Goal: Task Accomplishment & Management: Complete application form

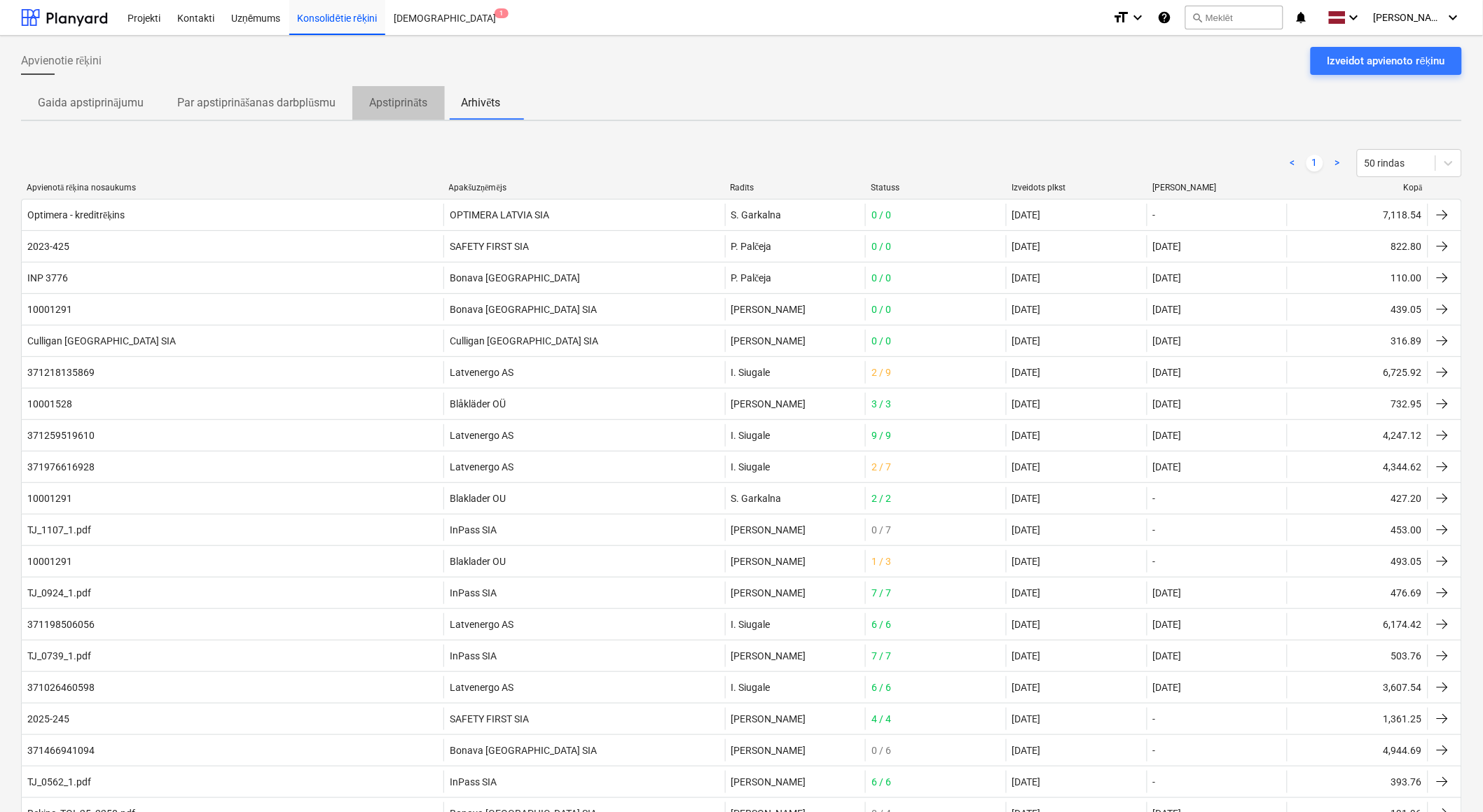
click at [393, 95] on p "Apstiprināts" at bounding box center [398, 102] width 58 height 17
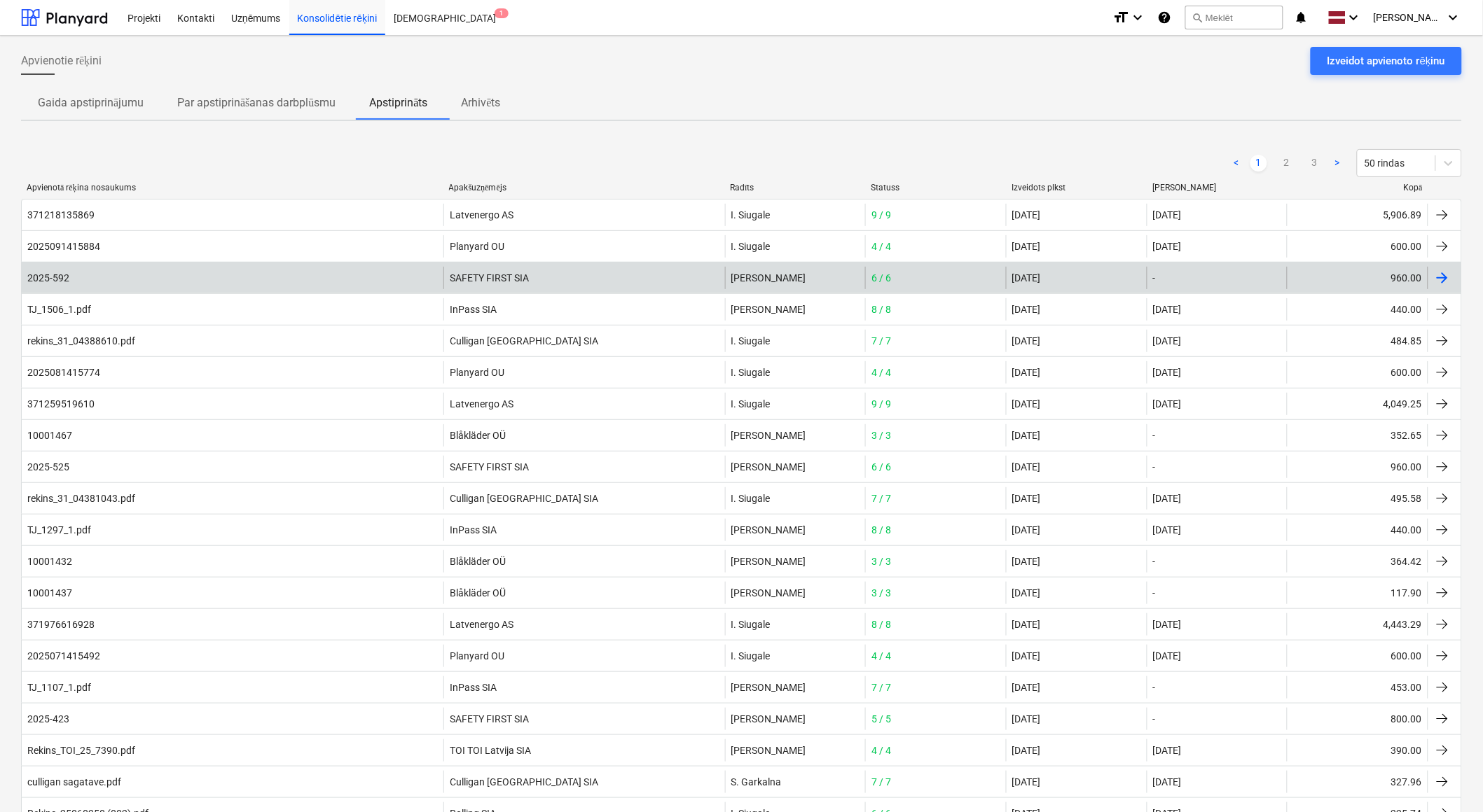
click at [335, 289] on div "2025-592 SAFETY FIRST SIA B. Bārdiņa 6 / 6 15 Sep 2025 - 960.00" at bounding box center [741, 277] width 1440 height 32
click at [339, 278] on div "2025-592" at bounding box center [233, 277] width 422 height 22
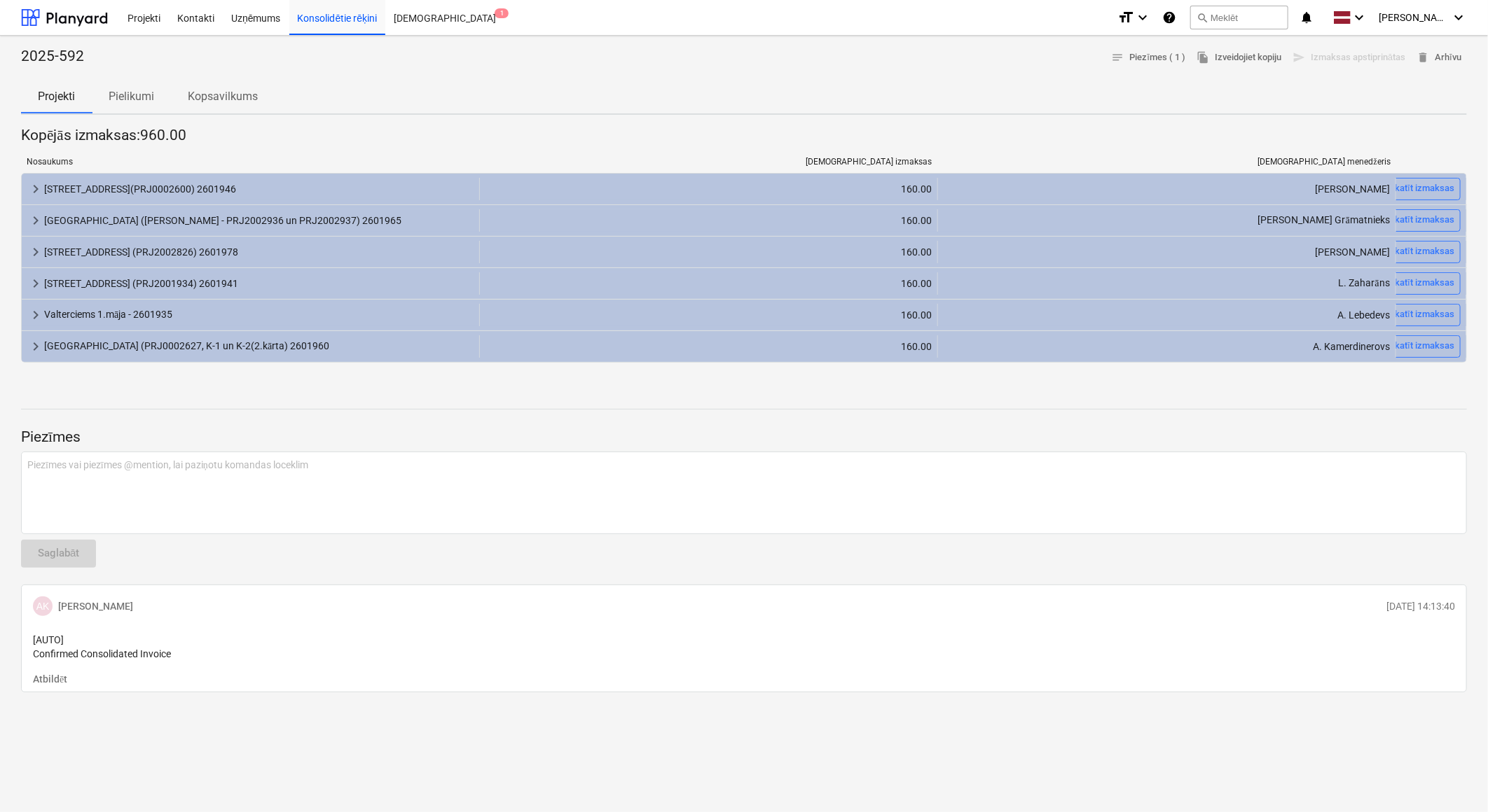
click at [112, 91] on p "Pielikumi" at bounding box center [132, 96] width 46 height 17
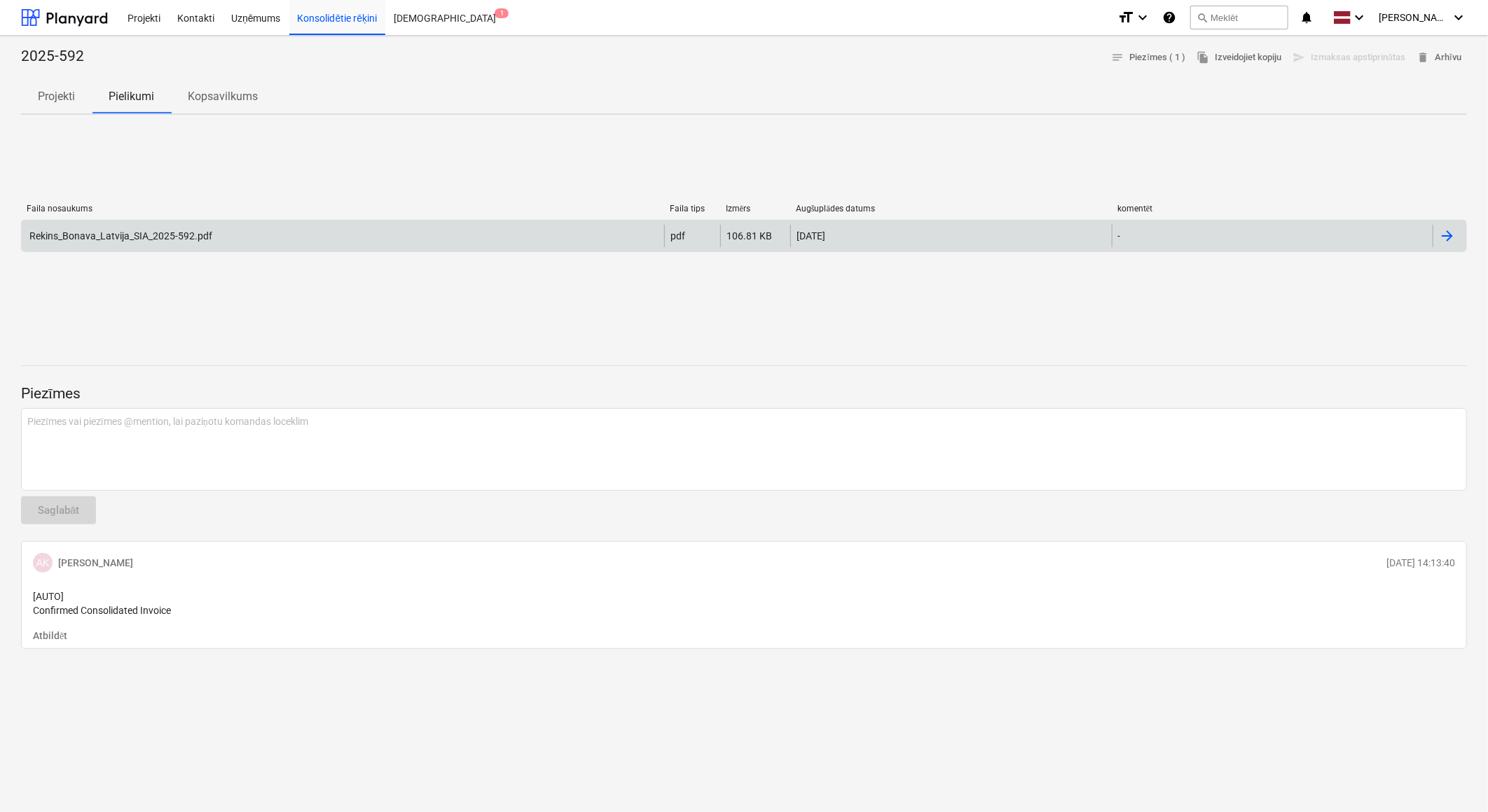
click at [340, 242] on div "Rekins_Bonava_Latvija_SIA_2025-592.pdf" at bounding box center [343, 236] width 643 height 22
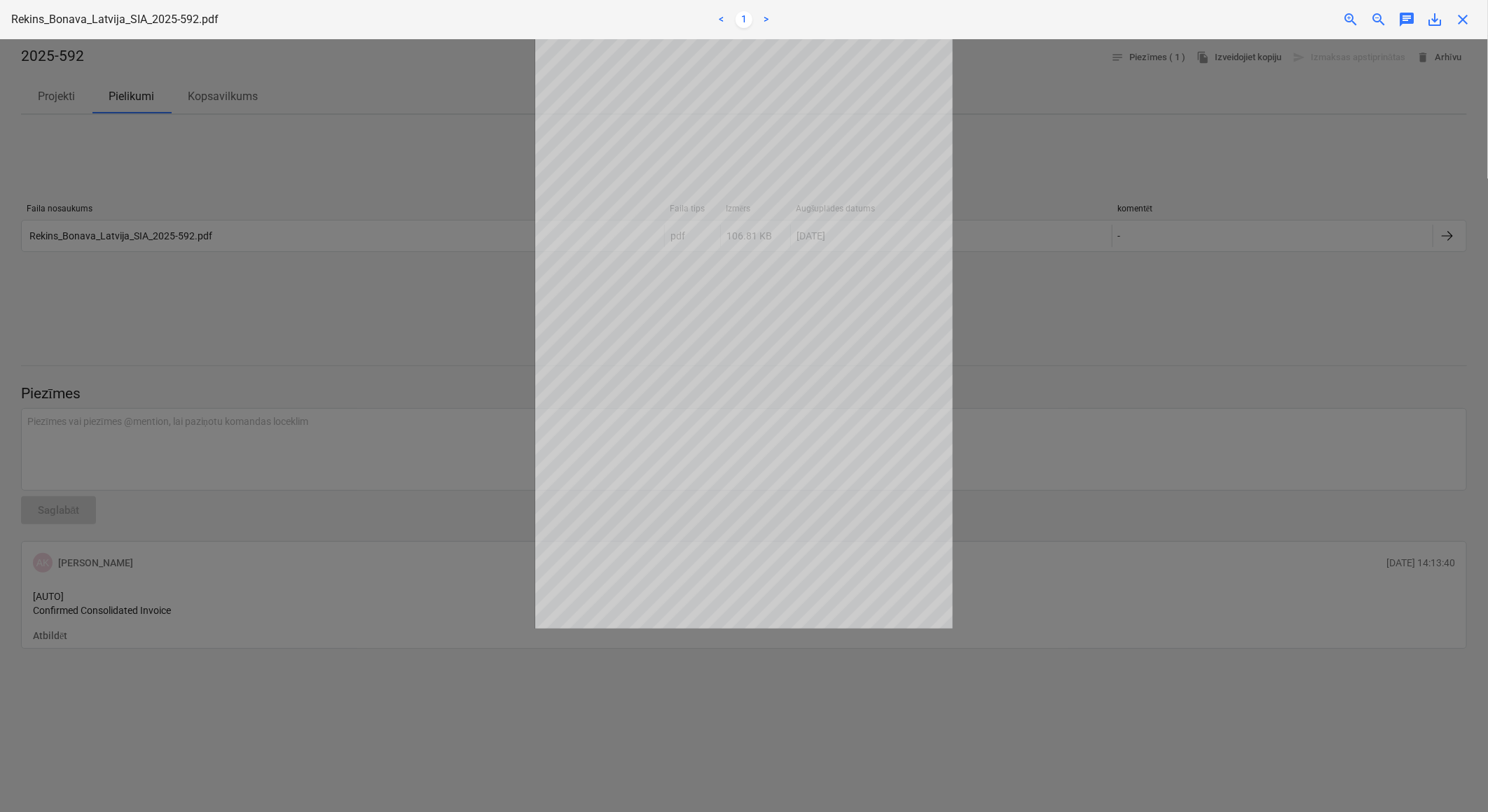
click at [1474, 11] on div "close" at bounding box center [1463, 19] width 28 height 17
click at [1458, 22] on span "close" at bounding box center [1462, 19] width 17 height 17
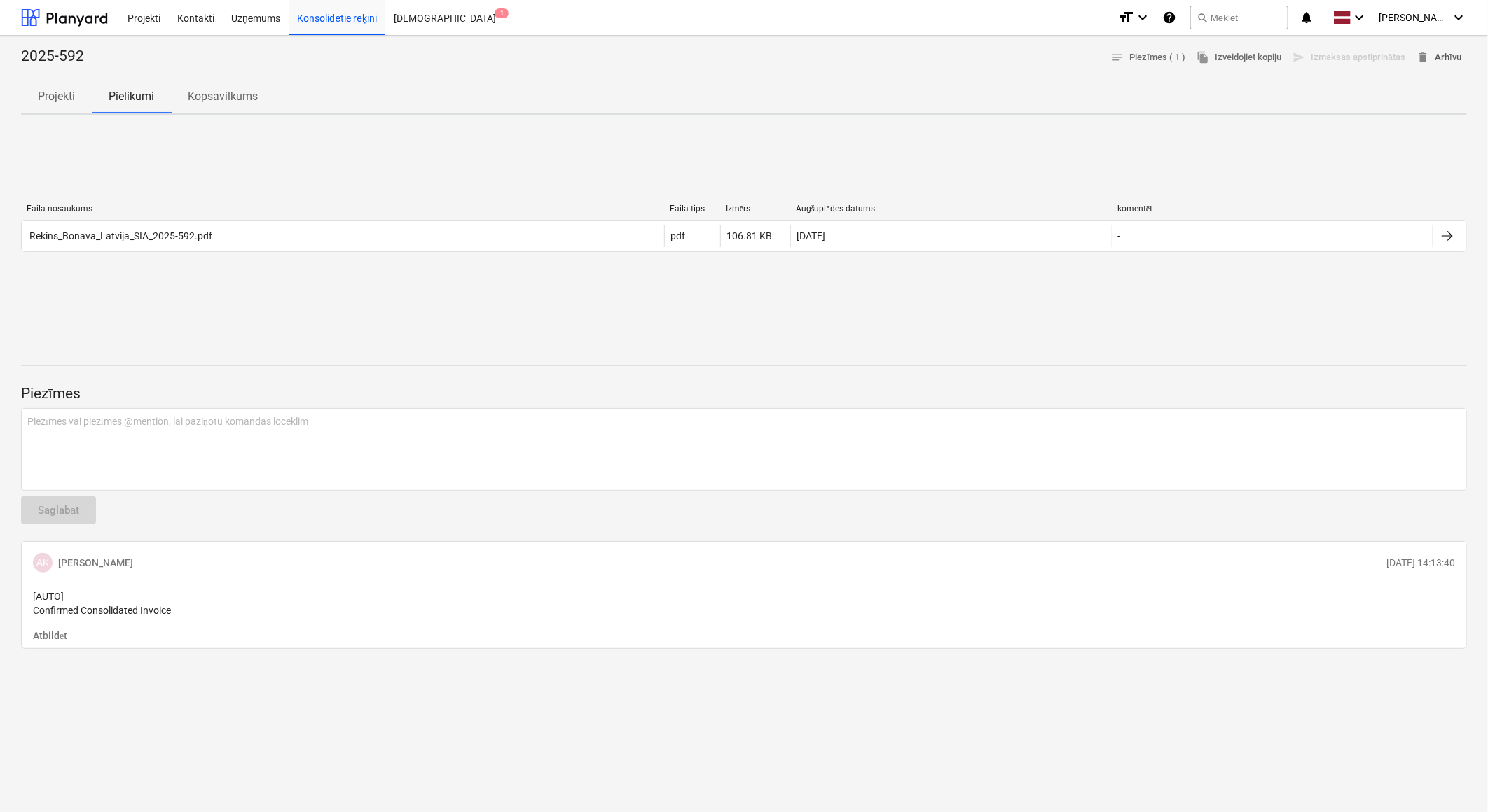
click at [1454, 59] on span "delete Arhīvu" at bounding box center [1438, 58] width 45 height 16
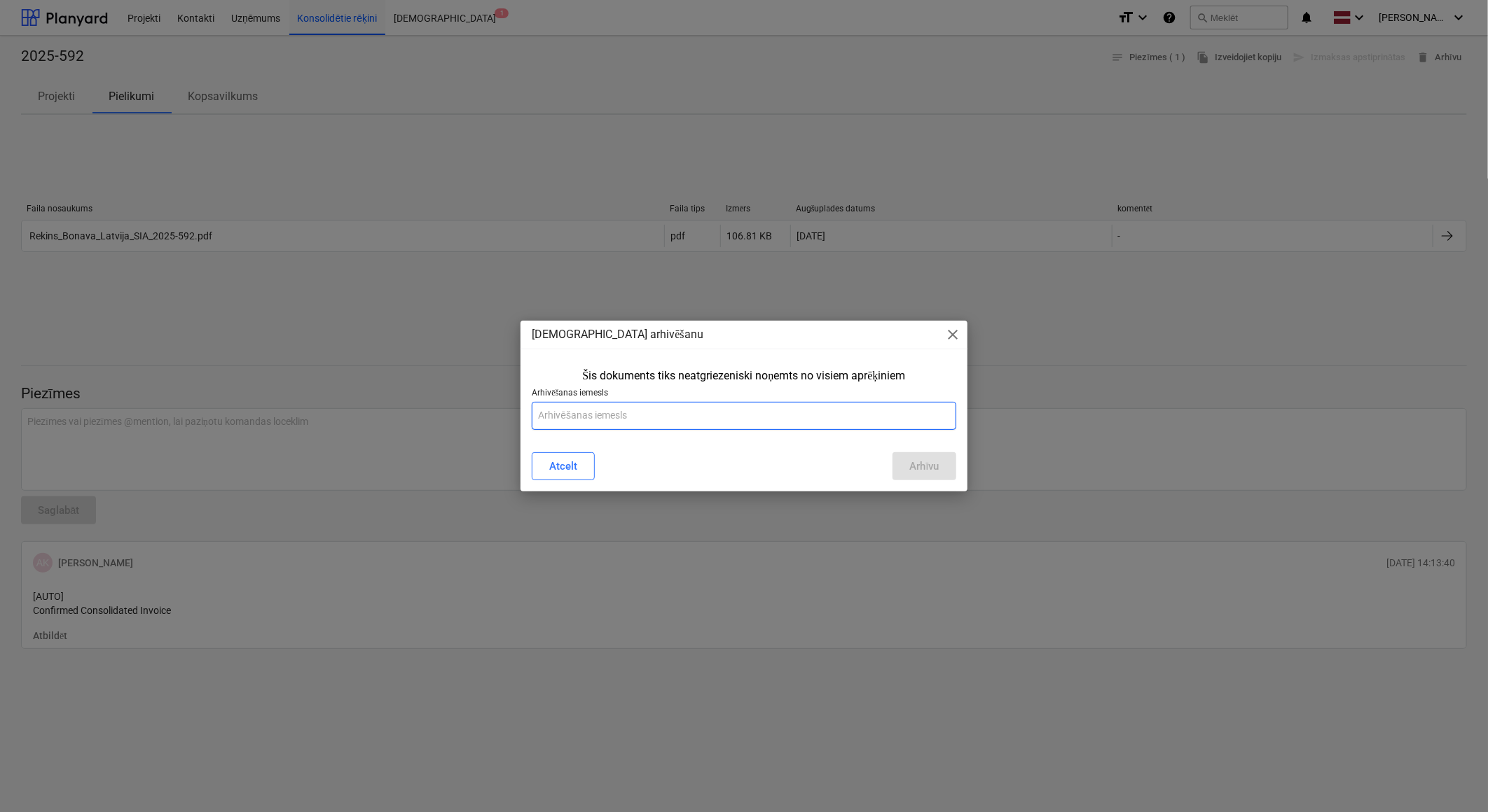
click at [692, 404] on input "text" at bounding box center [743, 416] width 423 height 28
type input "Mazais cost centers. tiks ielikts no jauna ar nākamo mēnesi"
click at [943, 470] on button "Arhīvu" at bounding box center [924, 467] width 63 height 28
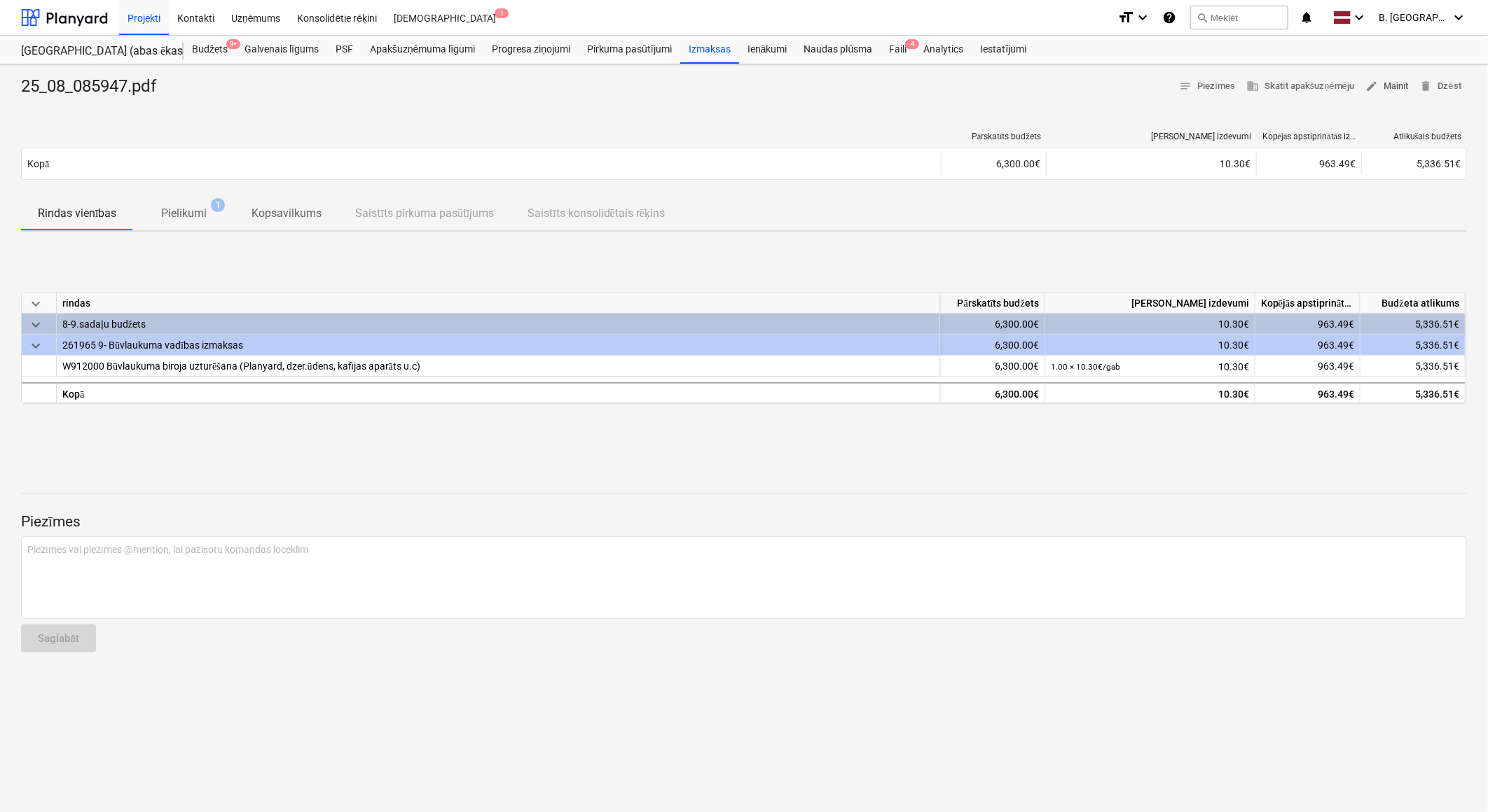
click at [1377, 84] on span "edit" at bounding box center [1371, 86] width 13 height 13
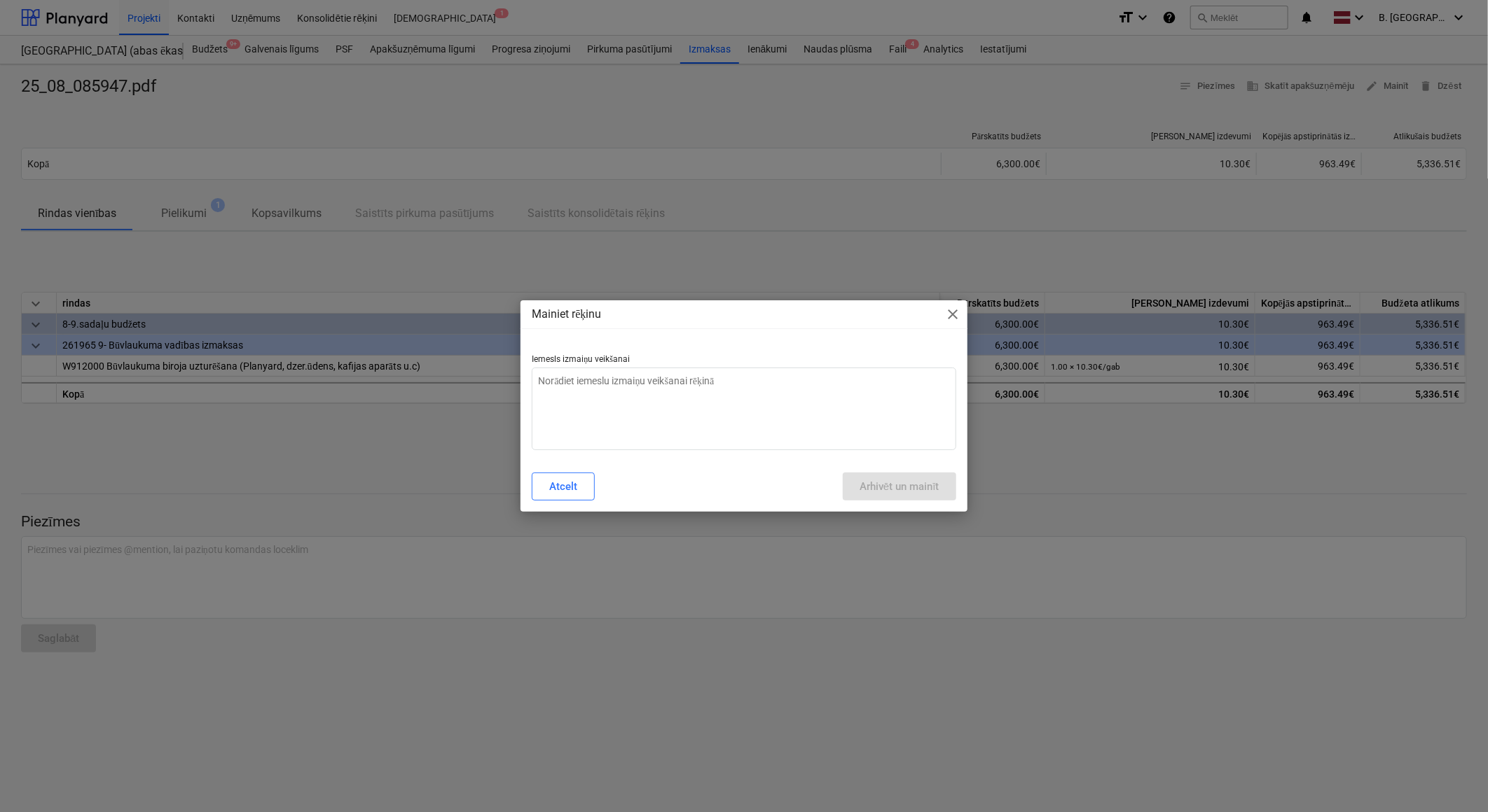
type textarea "x"
click at [836, 449] on textarea at bounding box center [743, 408] width 423 height 83
type textarea "N"
type textarea "x"
type textarea "Ne"
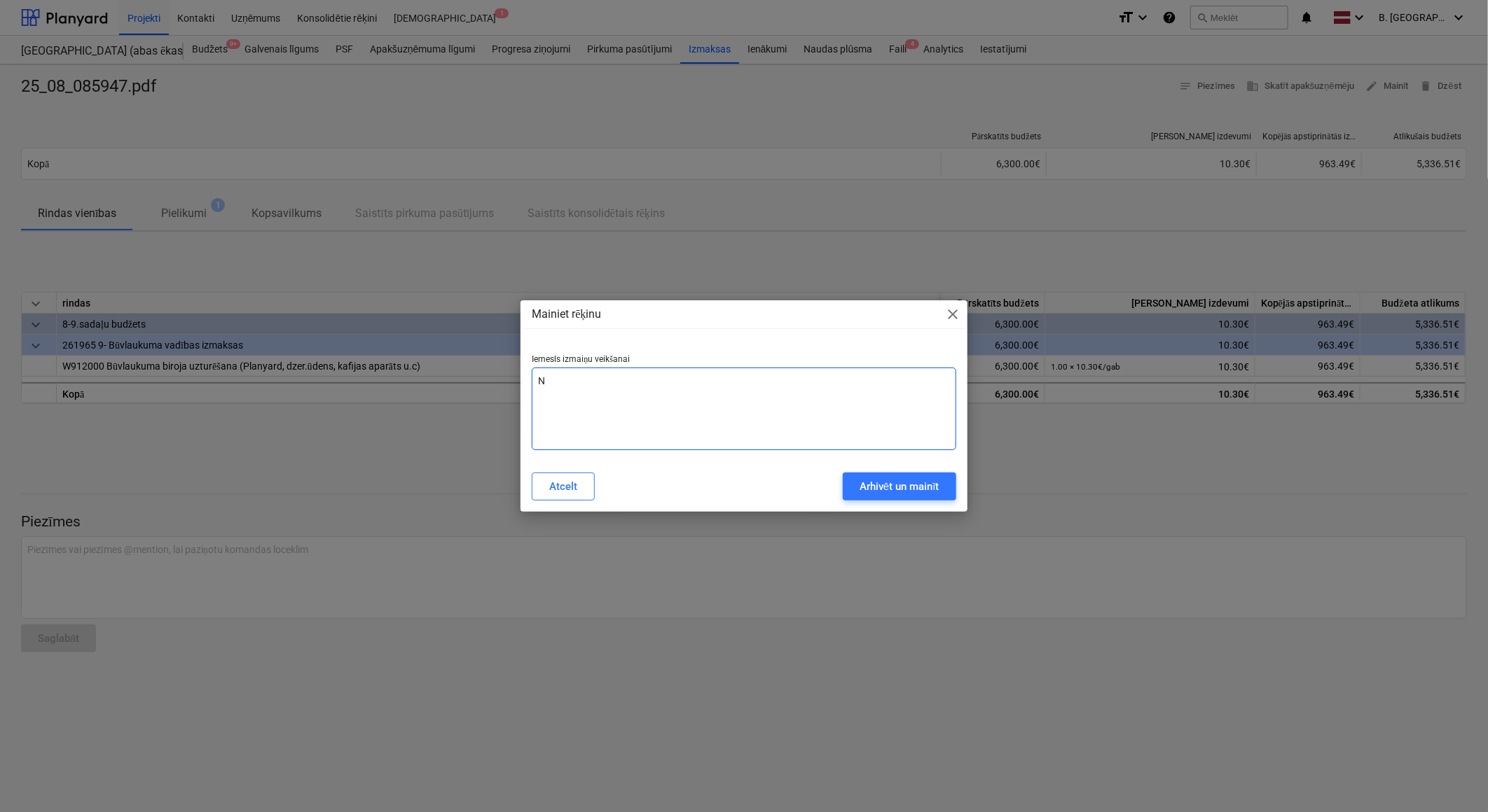
type textarea "x"
type textarea "Nep"
type textarea "x"
type textarea "Nepa"
type textarea "x"
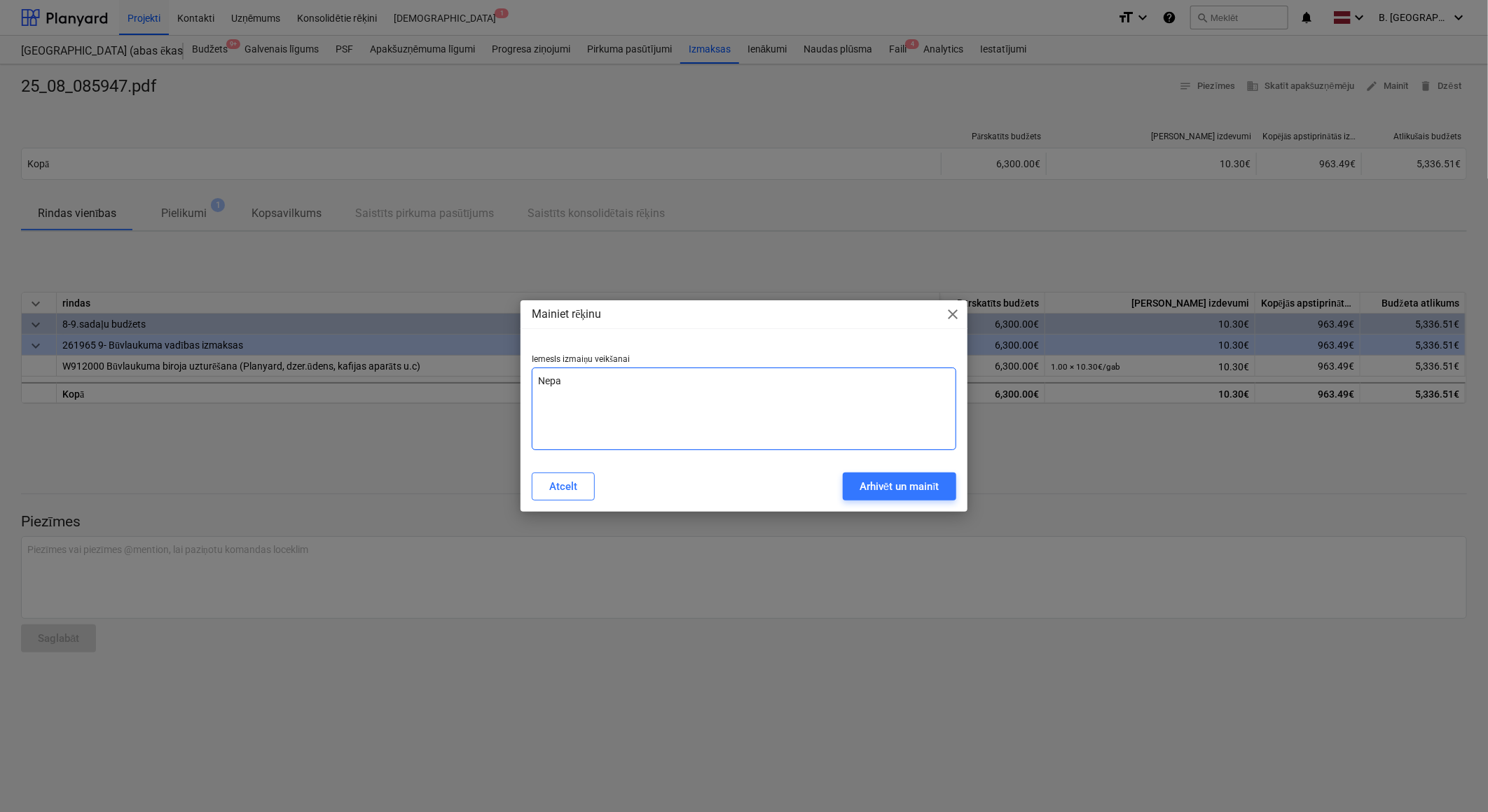
type textarea "Nepar"
type textarea "x"
type textarea "Nepare"
type textarea "x"
type textarea "Neparei"
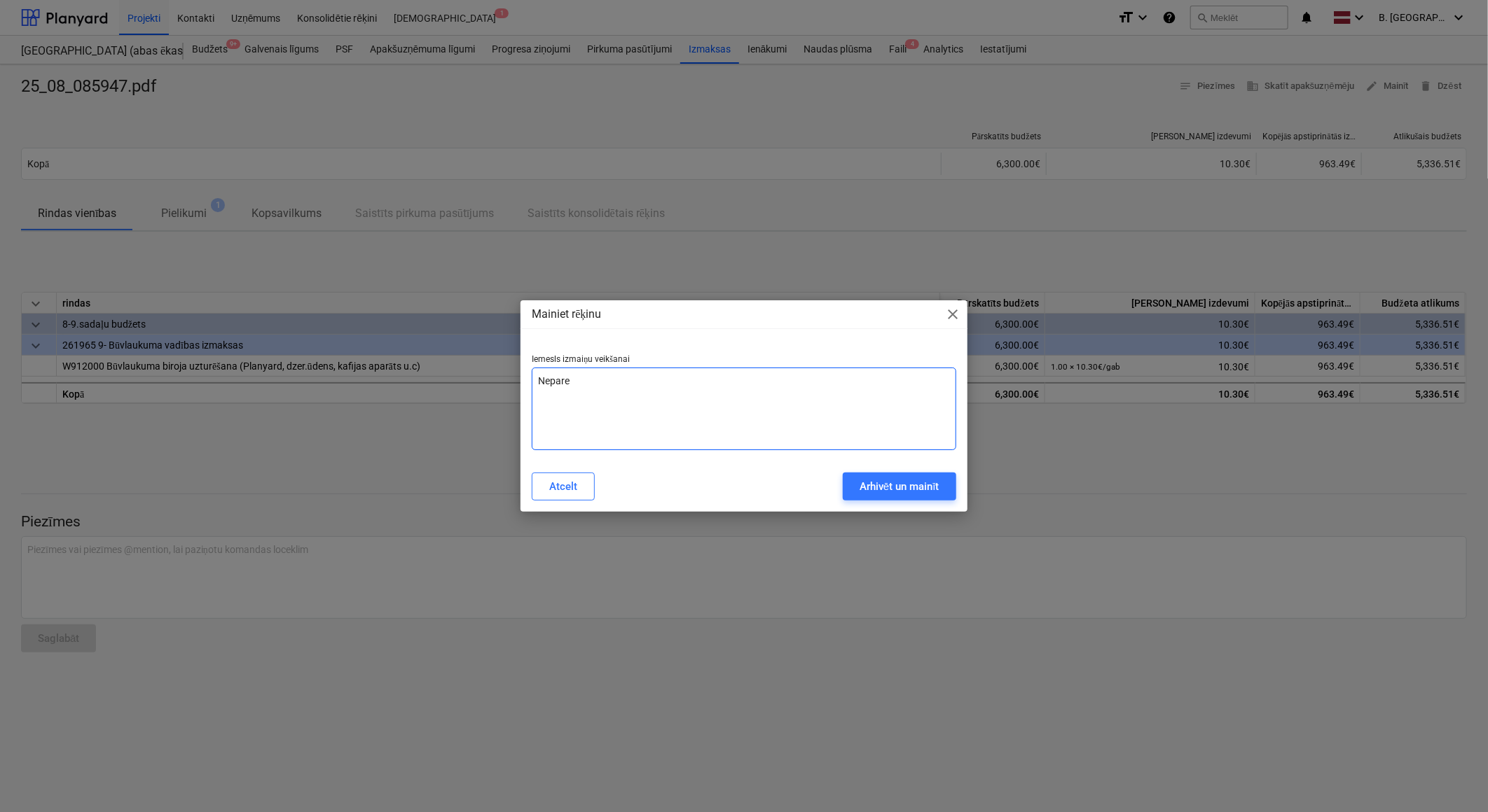
type textarea "x"
type textarea "Nepareiz"
type textarea "x"
type textarea "Nepareiza"
type textarea "x"
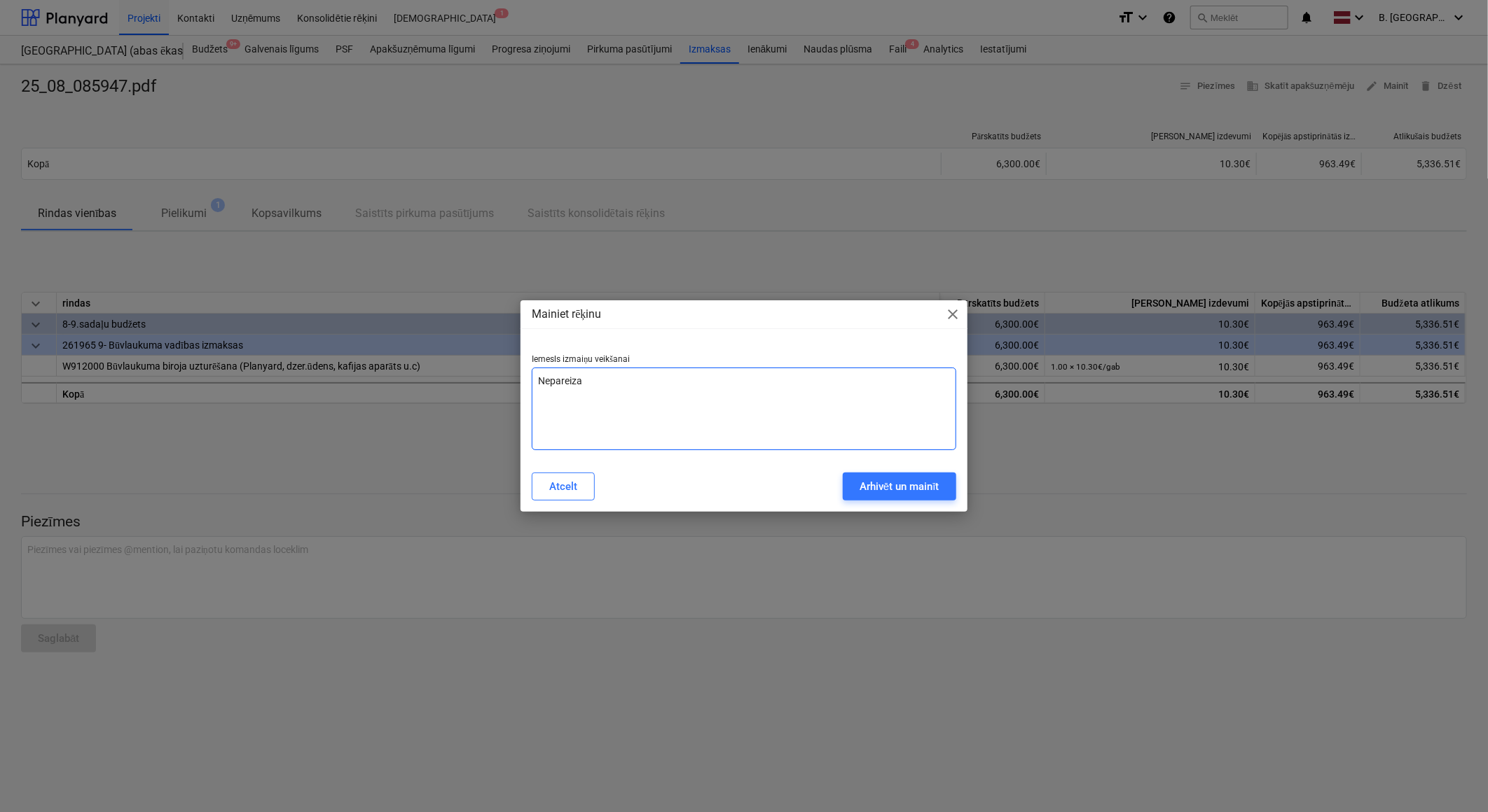
type textarea "Nepareiza"
type textarea "x"
type textarea "Nepareiza s"
type textarea "x"
type textarea "Nepareiza su"
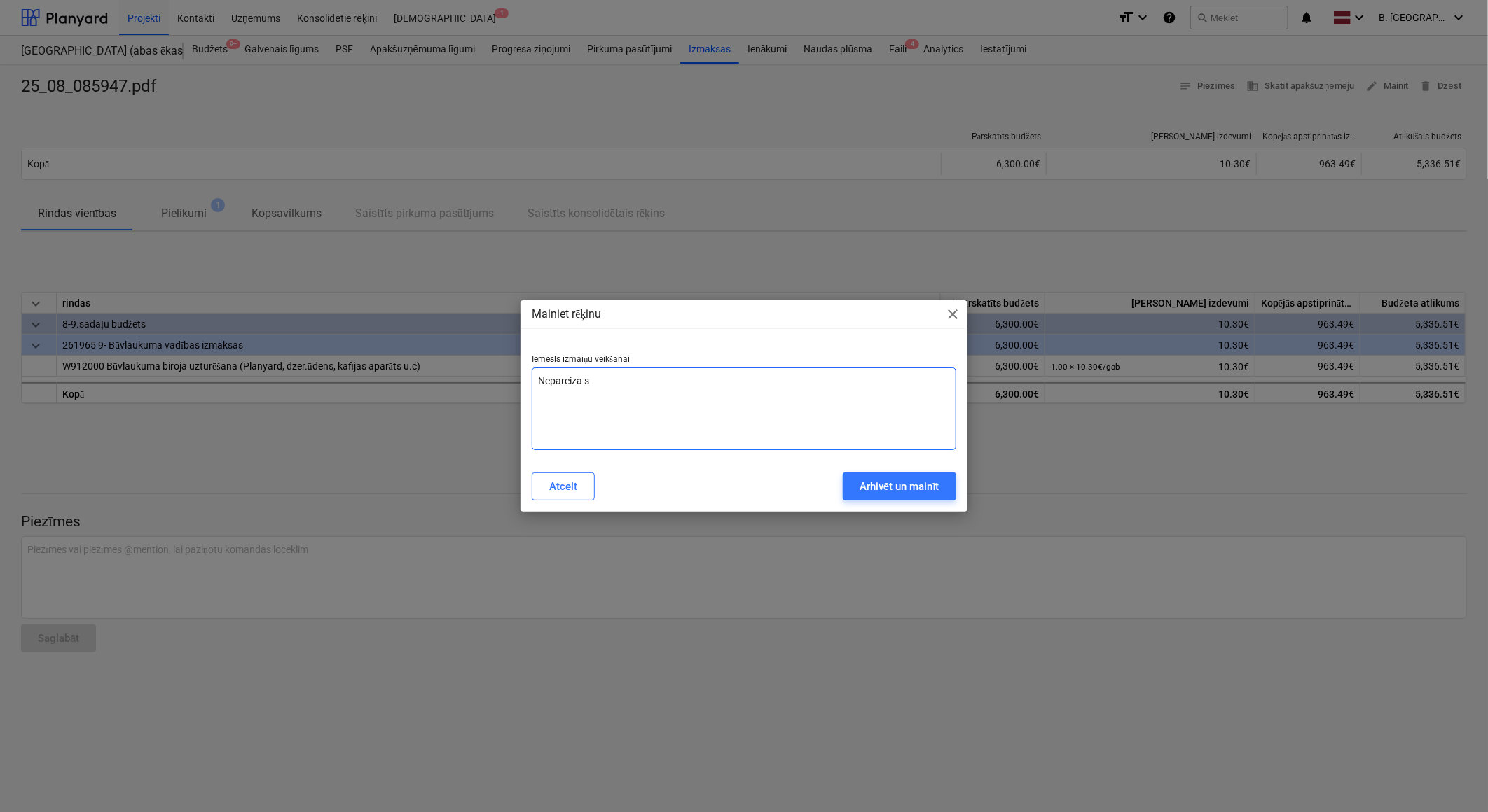
type textarea "x"
type textarea "Nepareiza sum"
type textarea "x"
type textarea "Nepareiza summ"
type textarea "x"
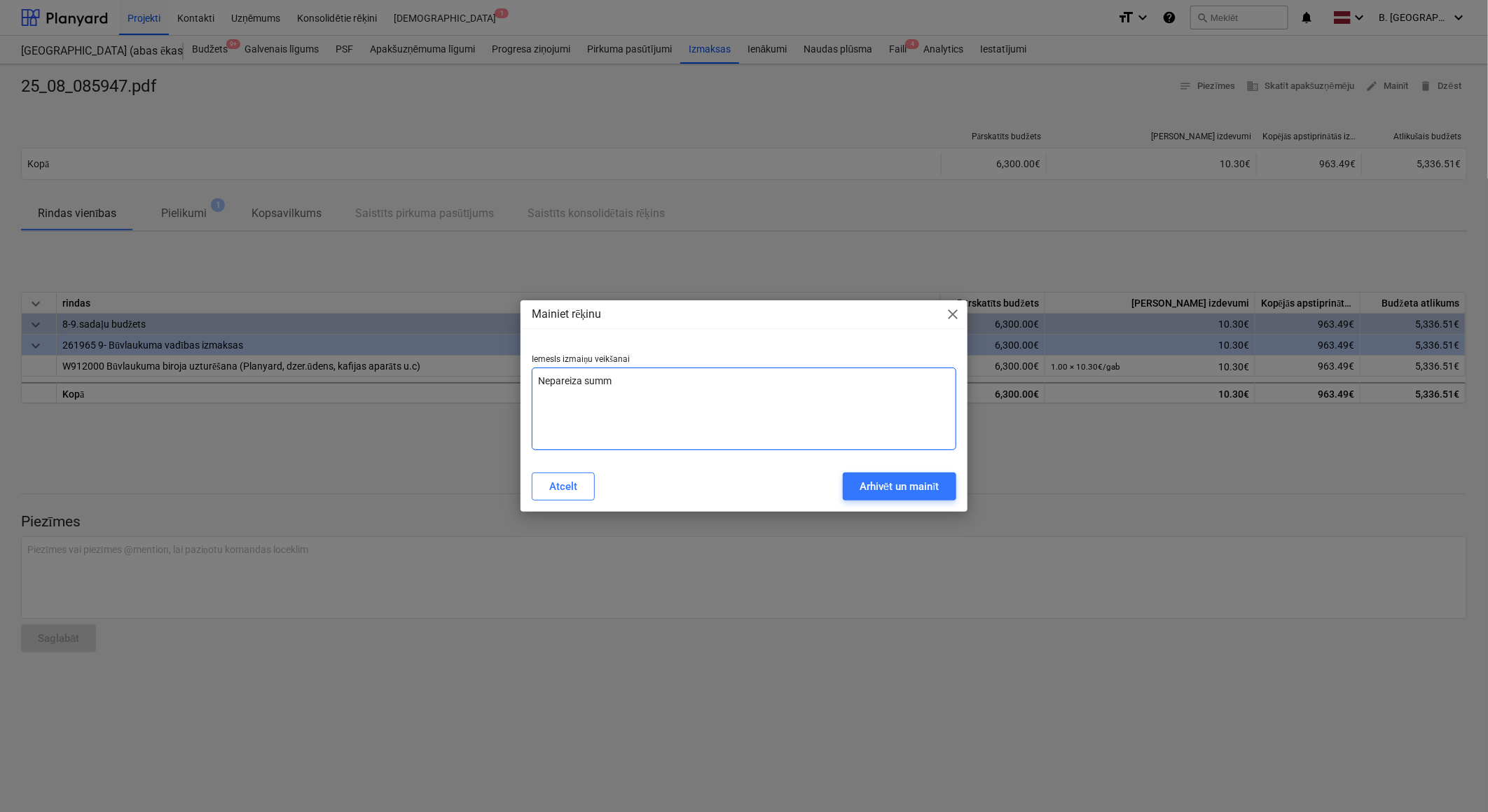
type textarea "Nepareiza summa"
type textarea "x"
type textarea "Nepareiza summa"
click at [881, 492] on div "Arhivēt un mainīt" at bounding box center [899, 486] width 80 height 18
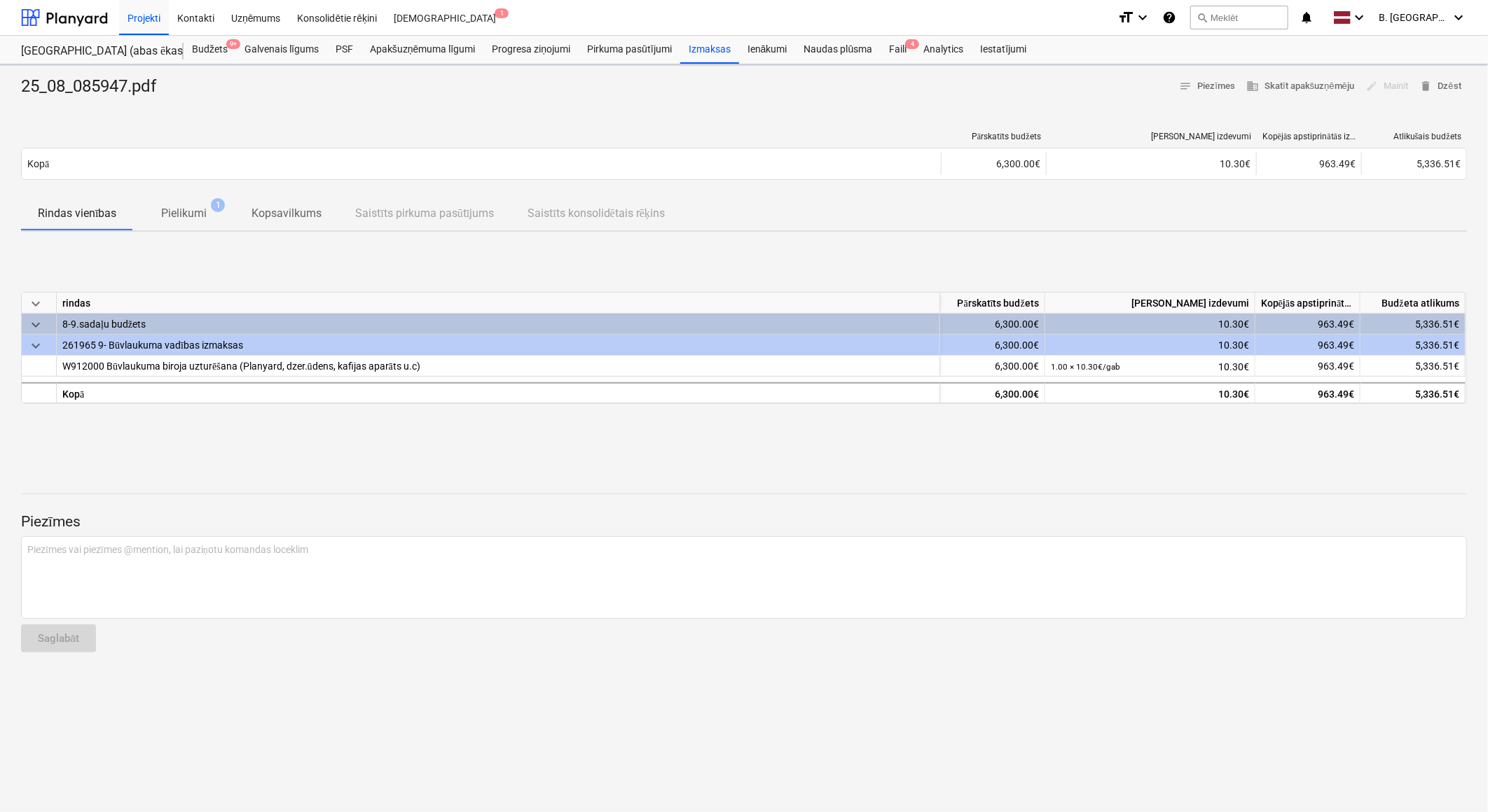
type textarea "x"
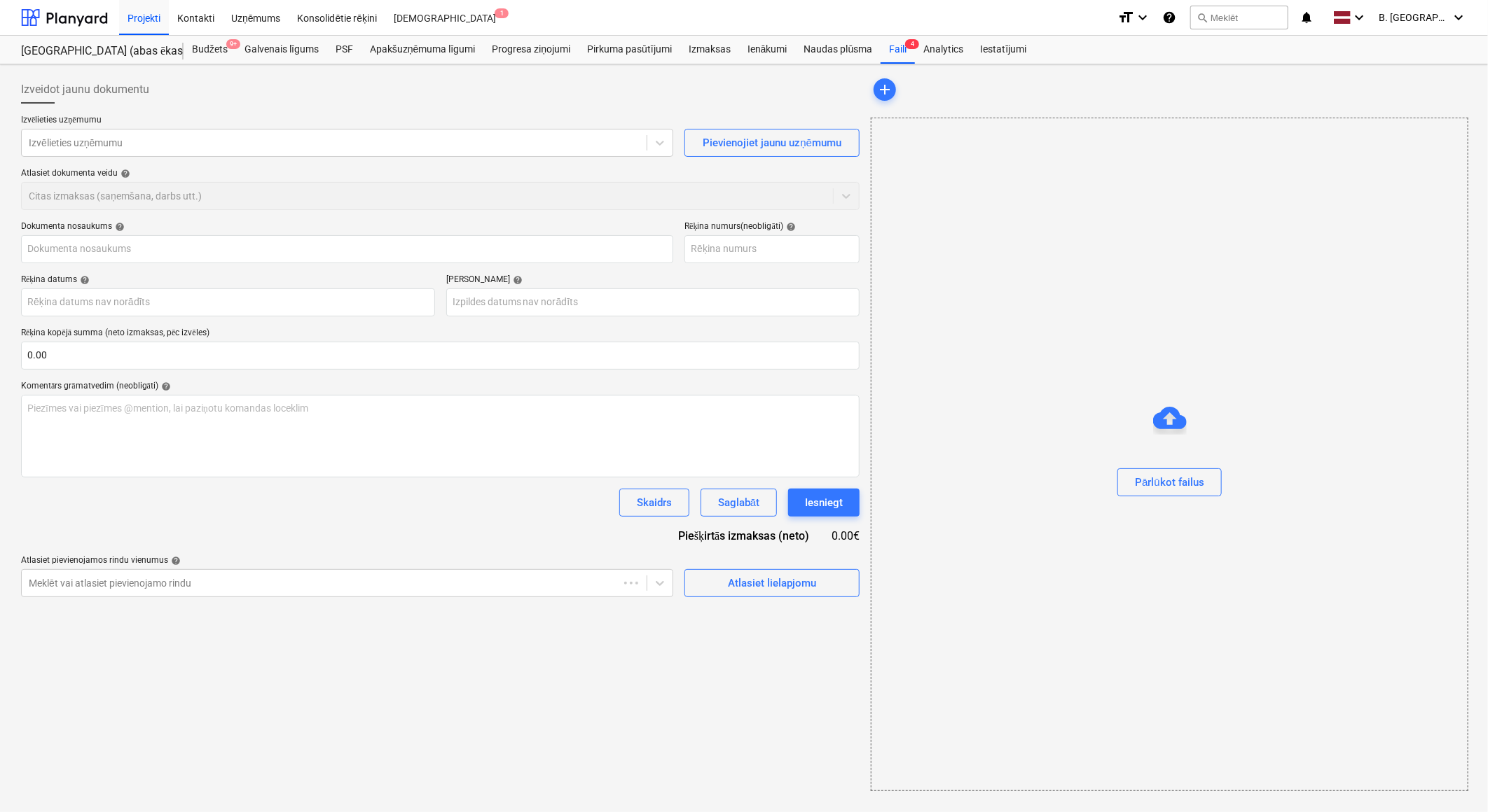
type input "25_08_085947.pdf"
type input "13 Aug 2025"
type input "27 Aug 2025"
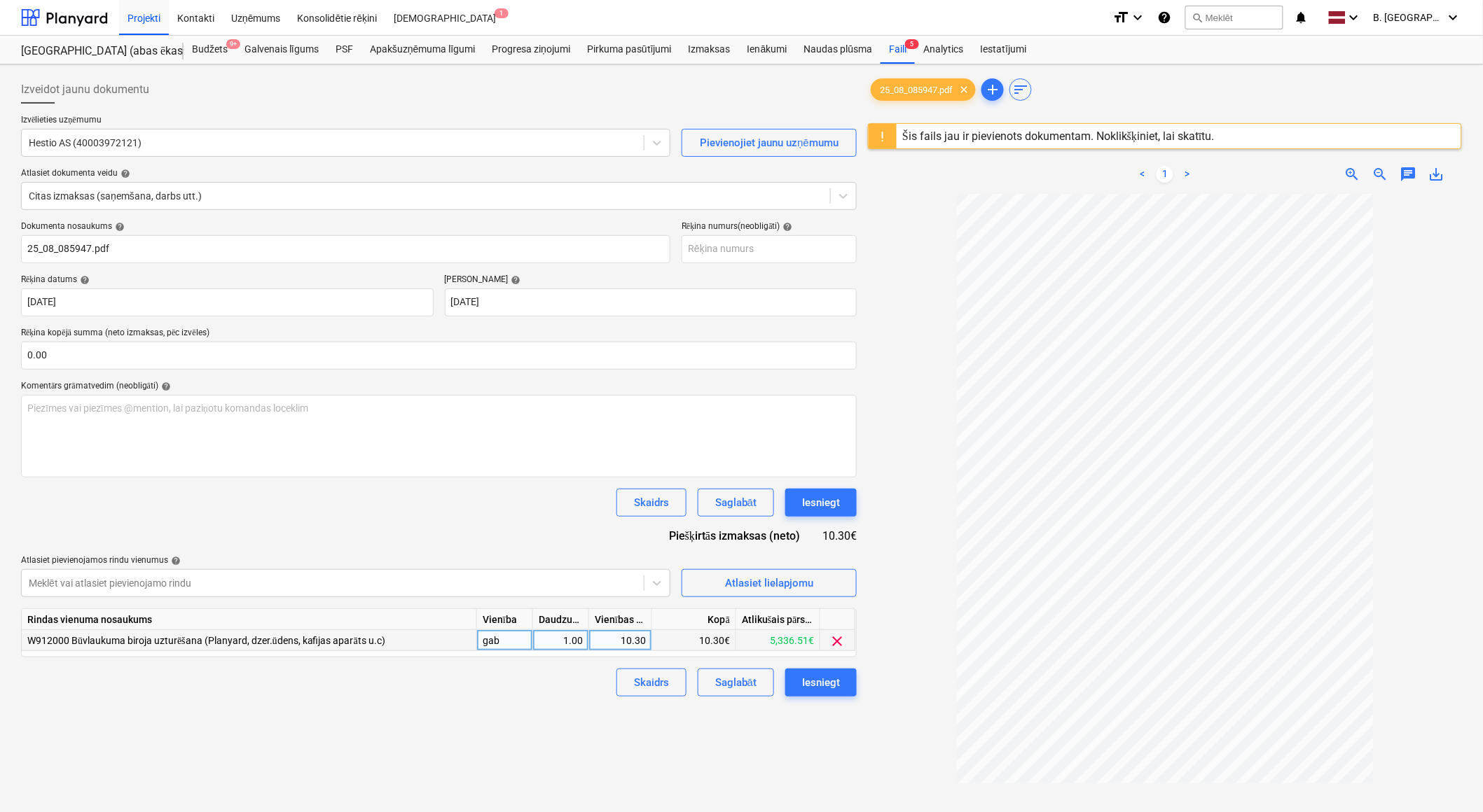
click at [607, 641] on div "10.30" at bounding box center [620, 640] width 51 height 21
type input "11.6"
click at [829, 687] on div "Iesniegt" at bounding box center [821, 683] width 38 height 18
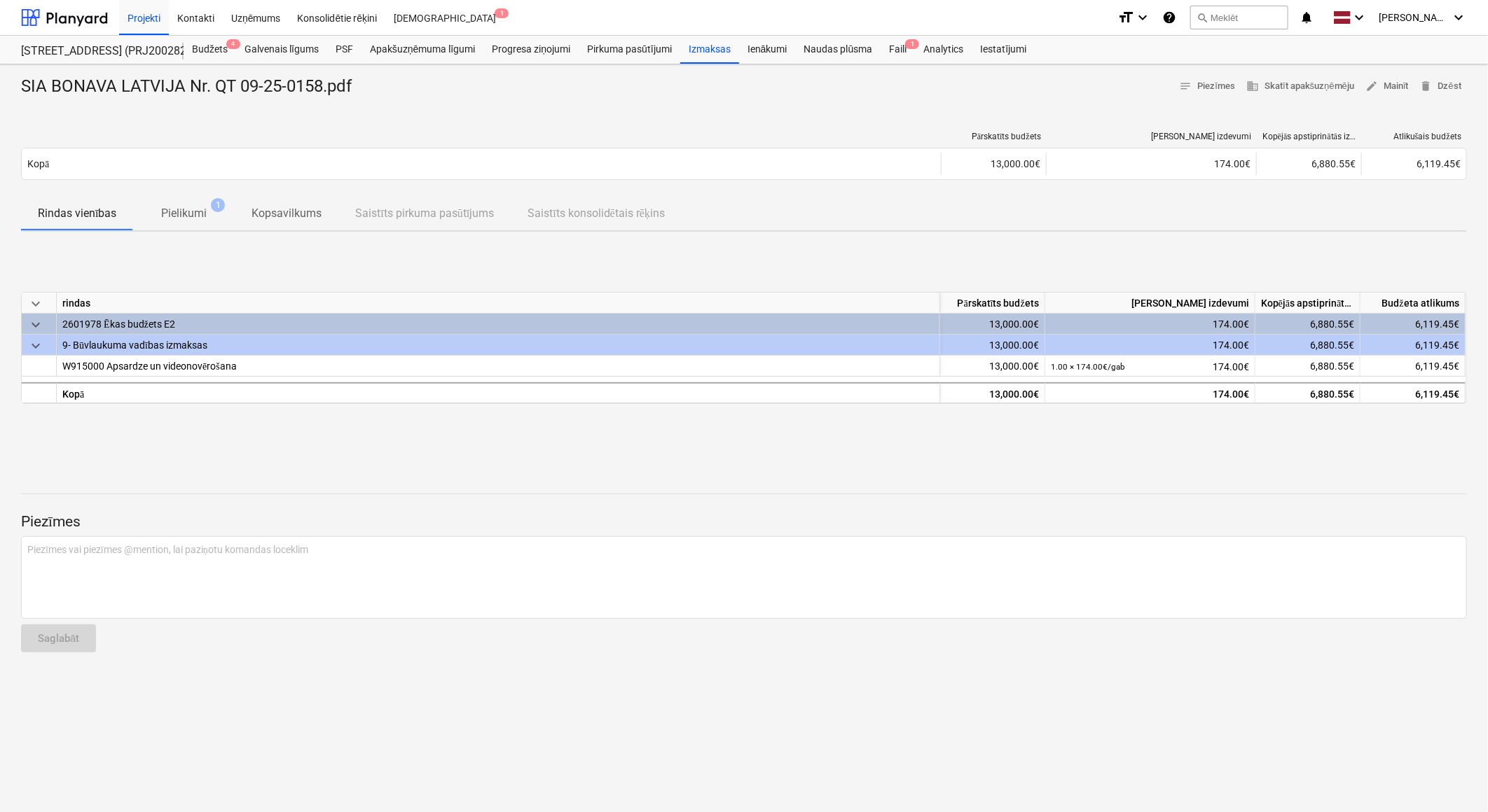
click at [1397, 70] on div "SIA BONAVA LATVIJA Nr. QT 09-25-0158.pdf notes Piezīmes business Skatīt apakšuz…" at bounding box center [744, 438] width 1488 height 748
click at [1393, 83] on span "edit Mainīt" at bounding box center [1386, 86] width 43 height 16
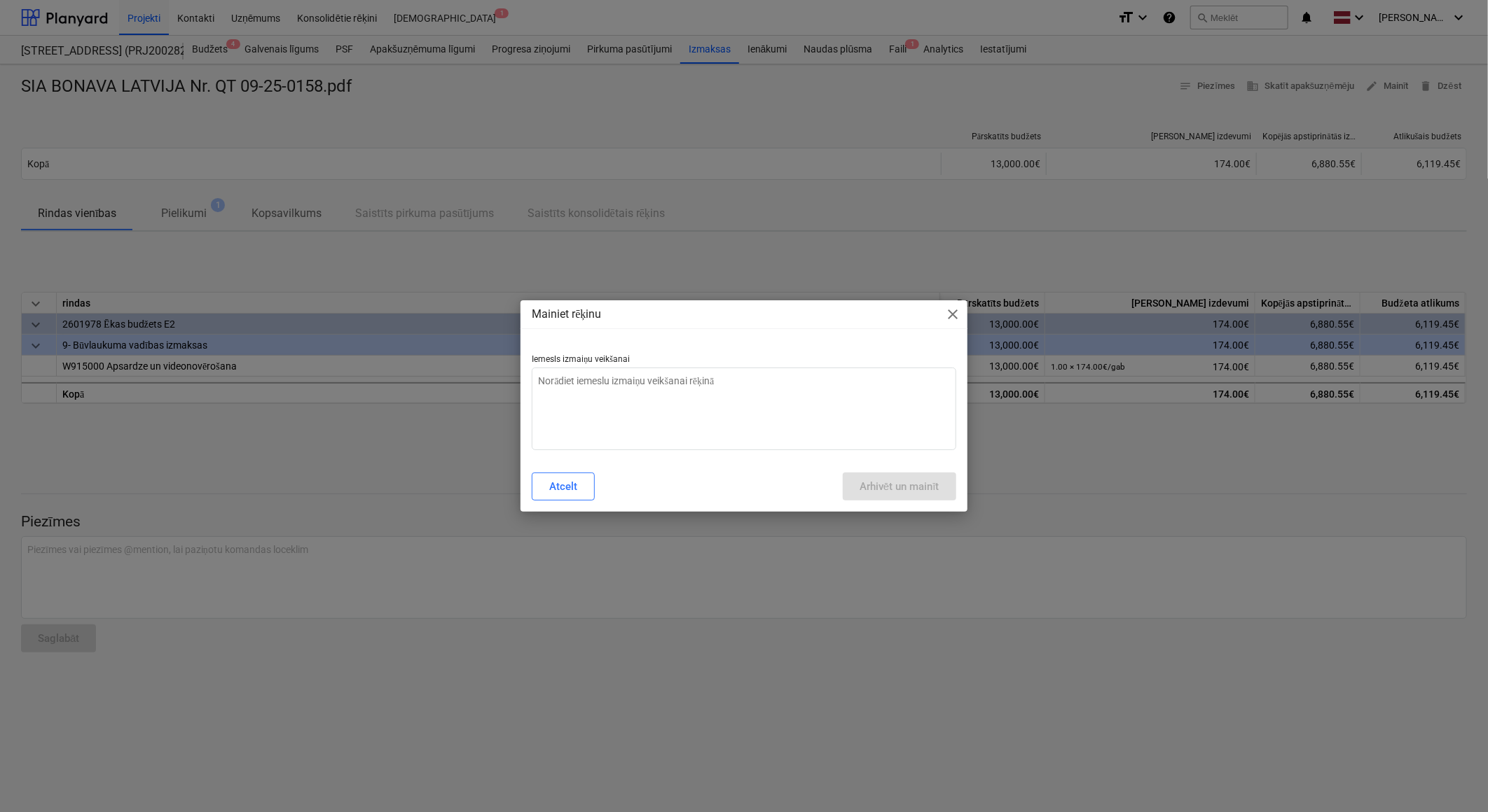
type textarea "x"
click at [580, 428] on textarea at bounding box center [743, 408] width 423 height 83
type textarea "N"
type textarea "x"
type textarea "Ne"
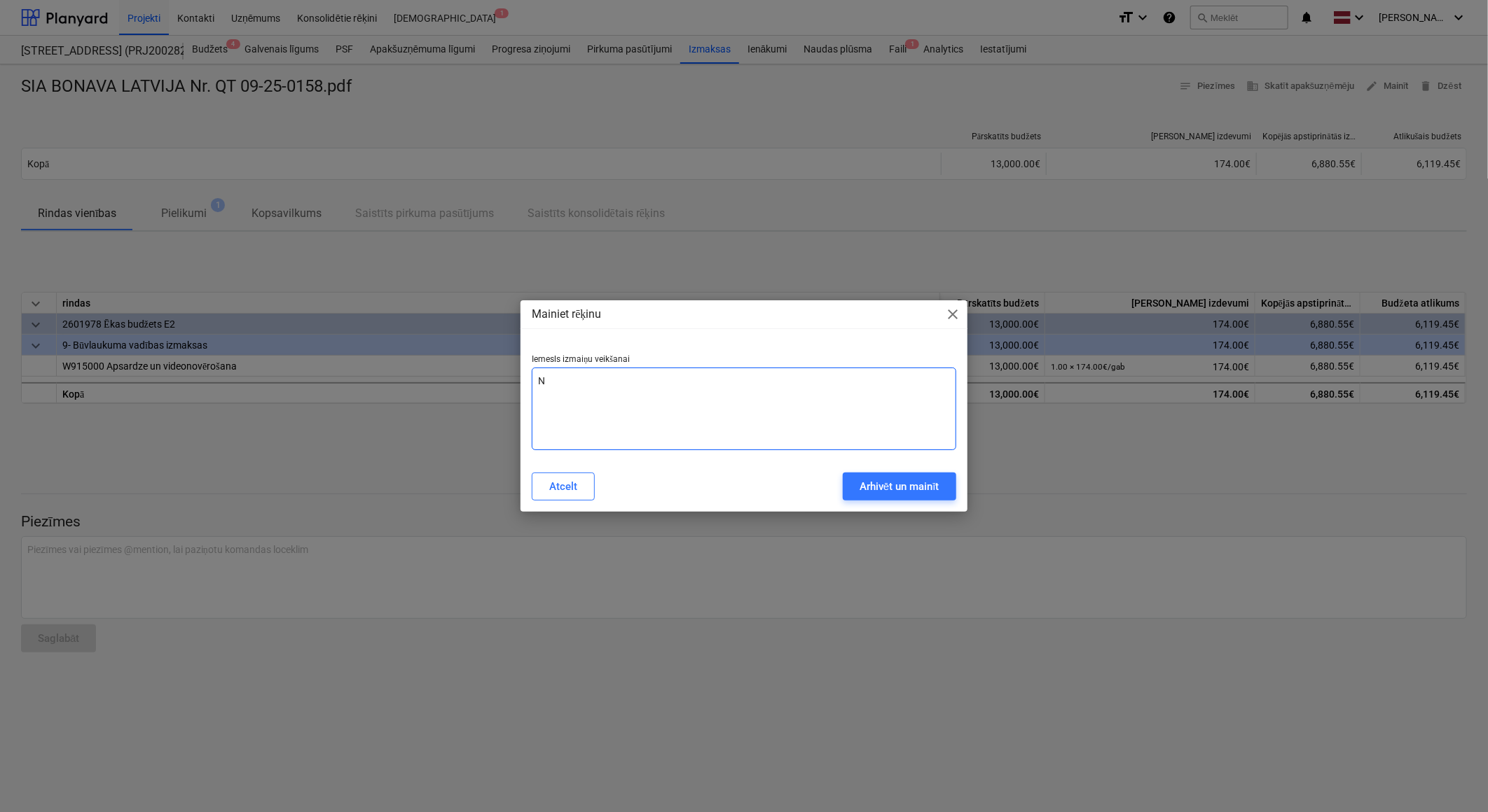
type textarea "x"
type textarea "Nep"
type textarea "x"
type textarea "Nepa"
type textarea "x"
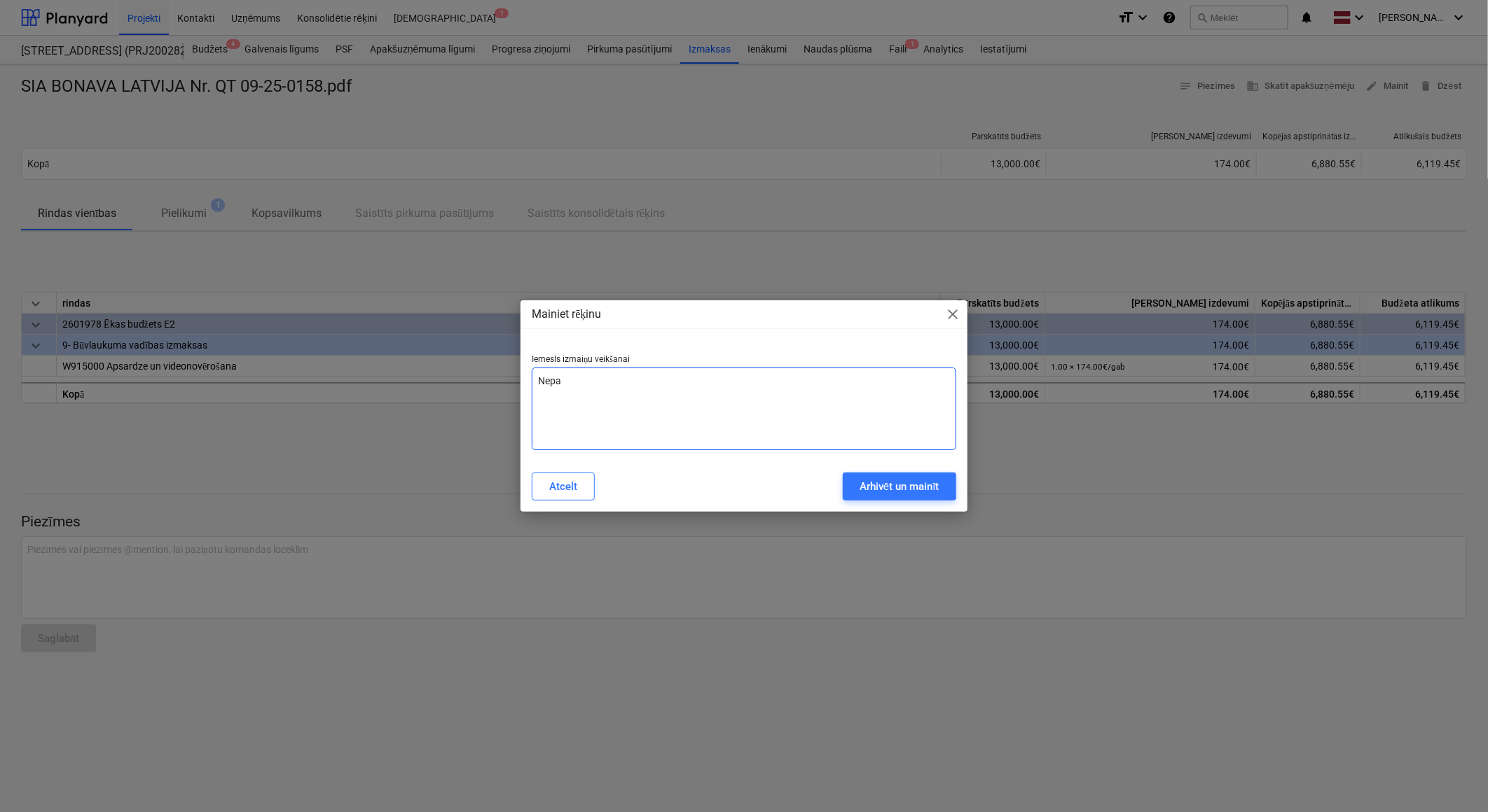
type textarea "Nepar"
type textarea "x"
type textarea "Nepare"
type textarea "x"
type textarea "Neparei"
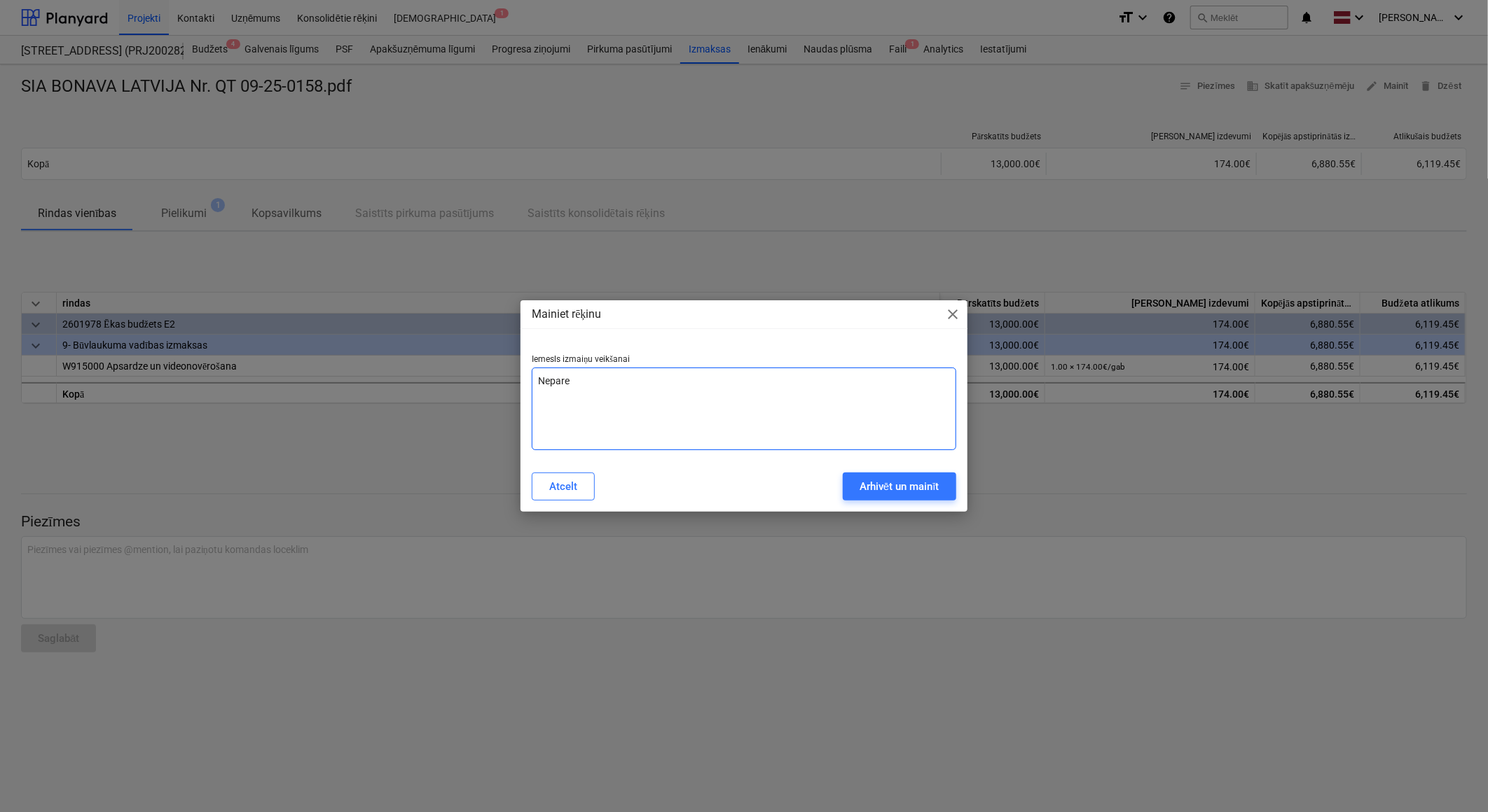
type textarea "x"
type textarea "Nepareiz"
type textarea "x"
type textarea "Nepareiza"
type textarea "x"
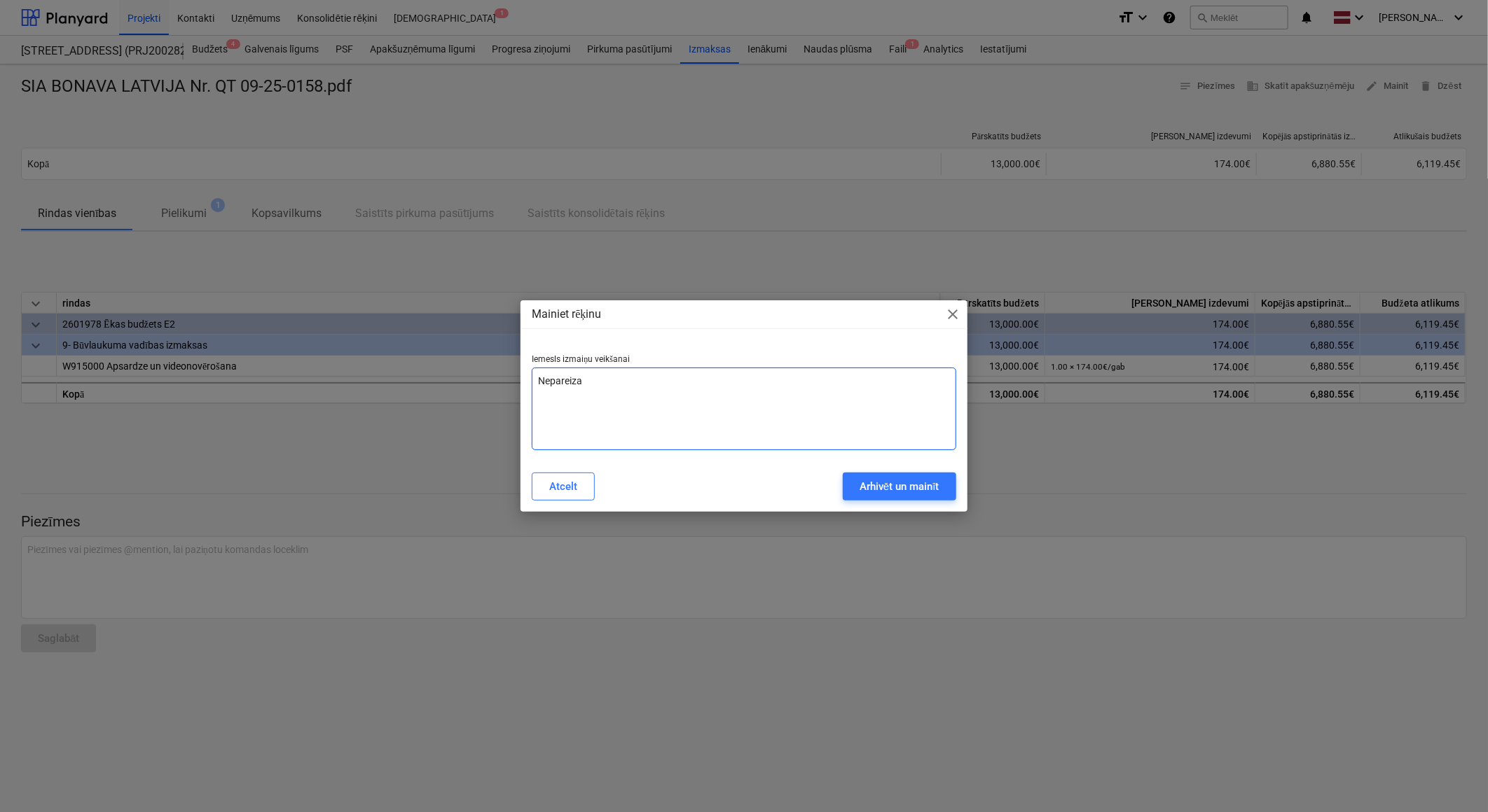
type textarea "Nepareiza"
type textarea "x"
type textarea "Nepareiza"
type textarea "x"
type textarea "Nepareiz"
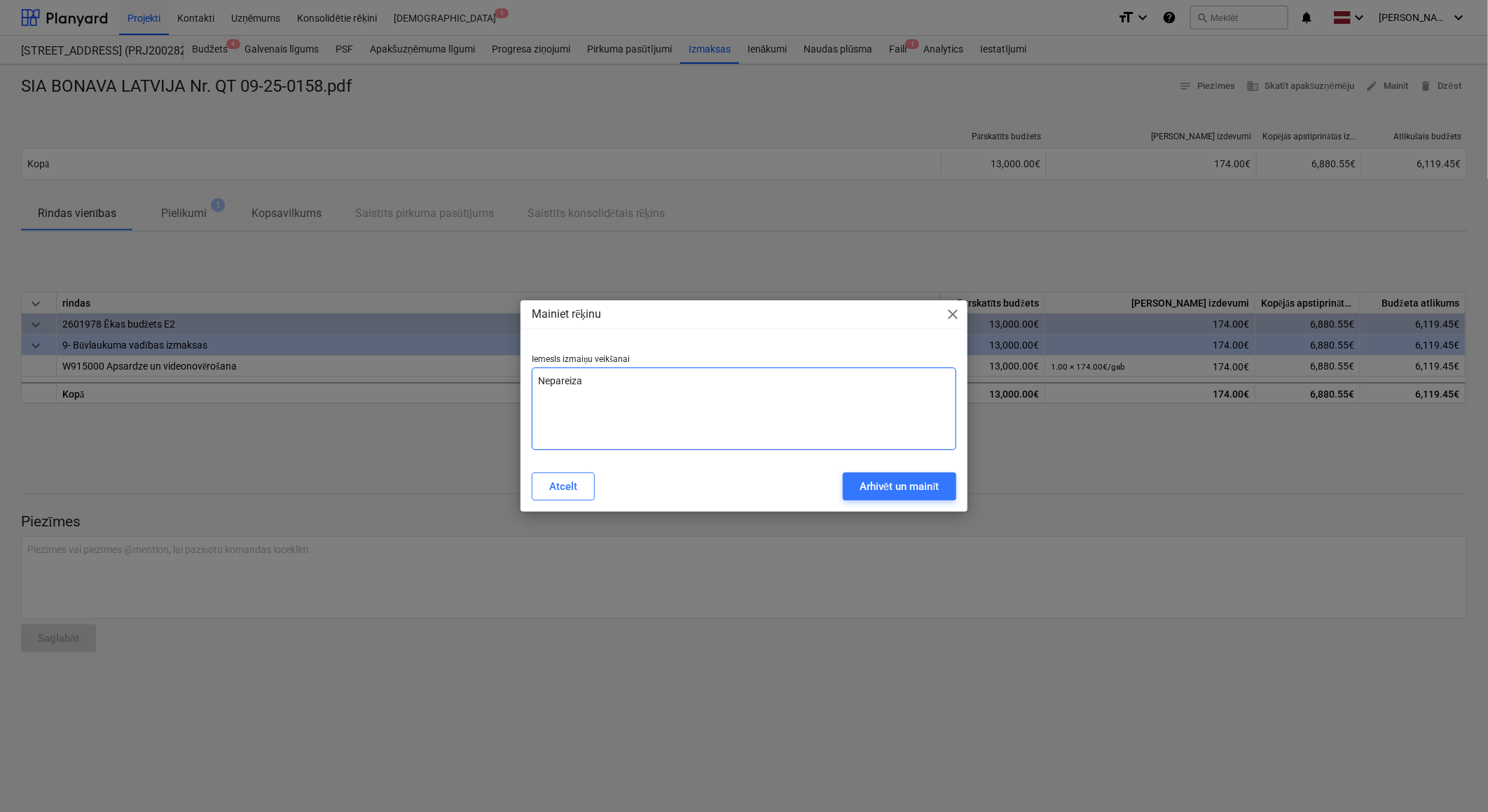
type textarea "x"
type textarea "Nepareizs"
type textarea "x"
type textarea "Nepareizs"
type textarea "x"
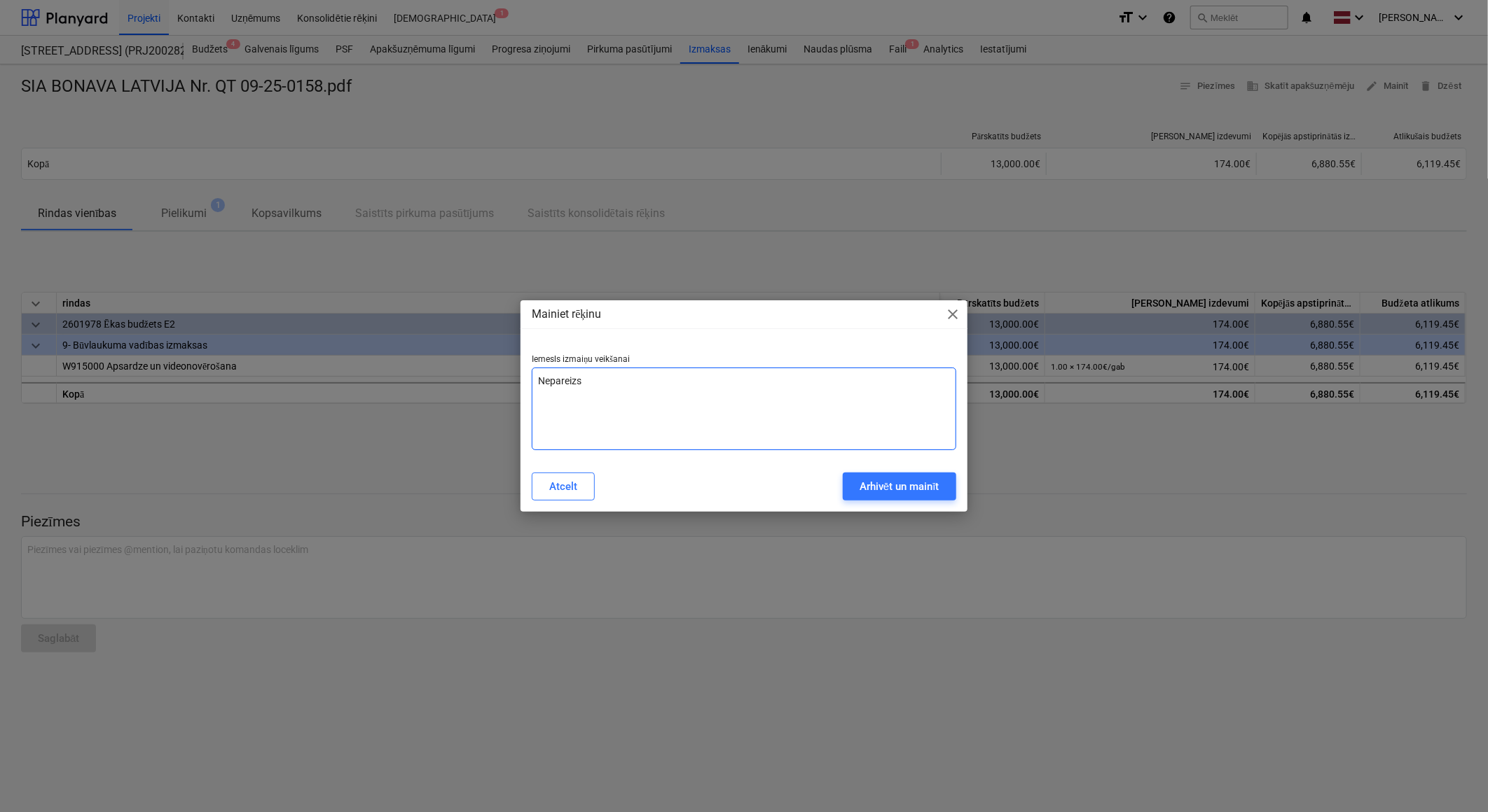
type textarea "Nepareizs p"
type textarea "x"
type textarea "Nepareizs pi"
type textarea "x"
type textarea "Nepareizs pie"
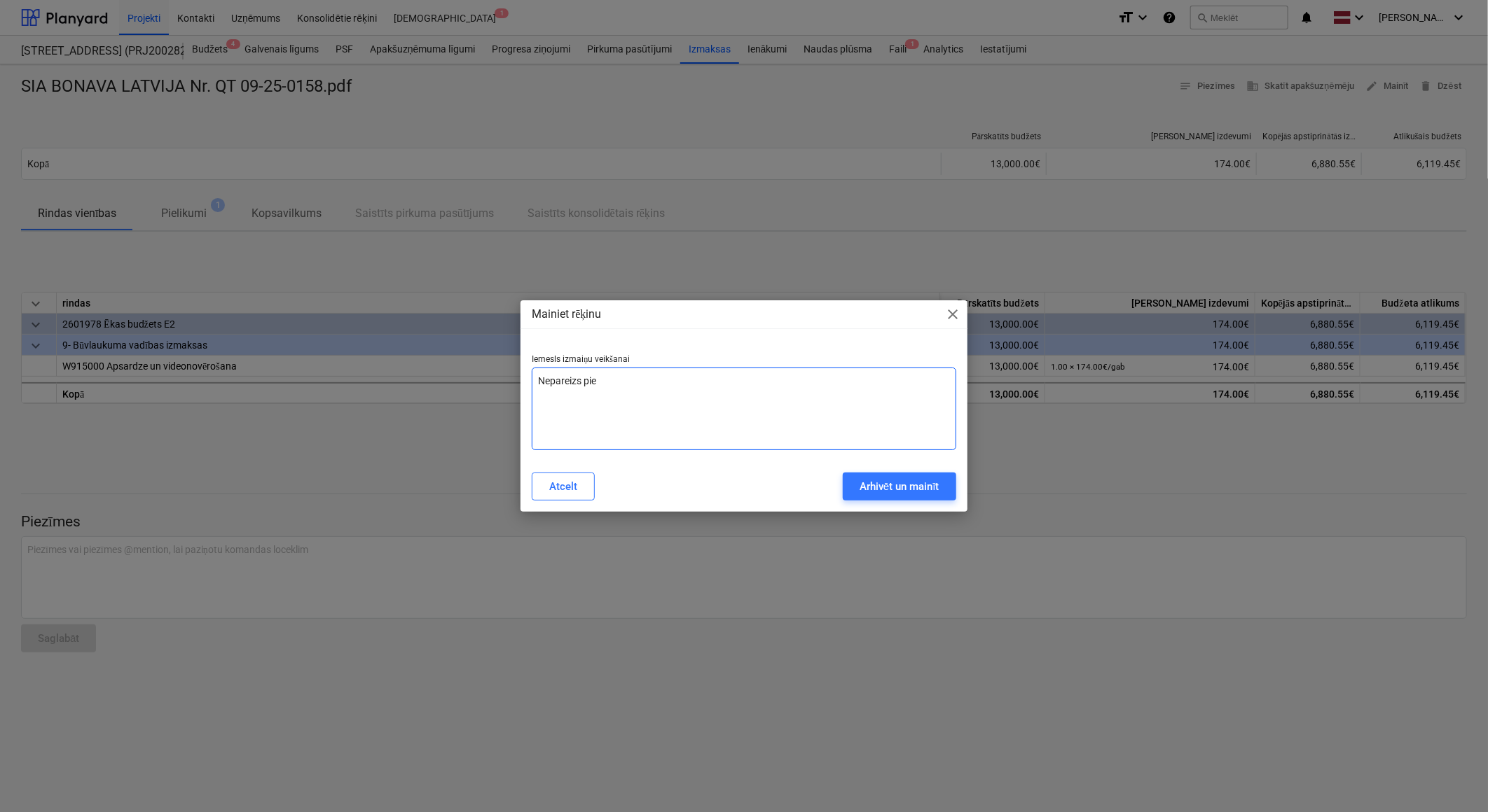
type textarea "x"
type textarea "Nepareizs pieg"
type textarea "x"
type textarea "Nepareizs piegā"
type textarea "x"
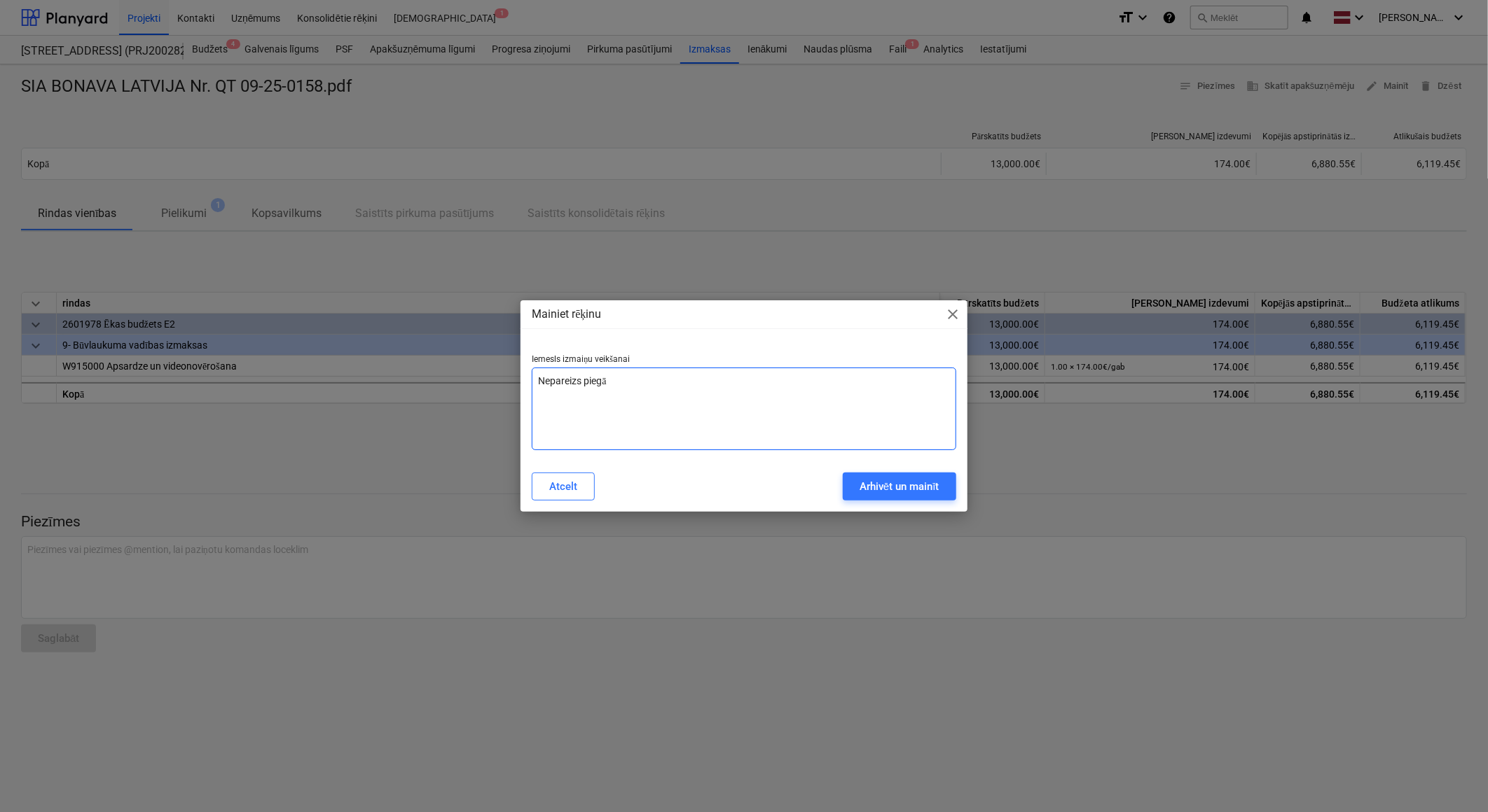
type textarea "Nepareizs piegād"
type textarea "x"
type textarea "Nepareizs piegādā"
type textarea "x"
type textarea "Nepareizs piegādāt"
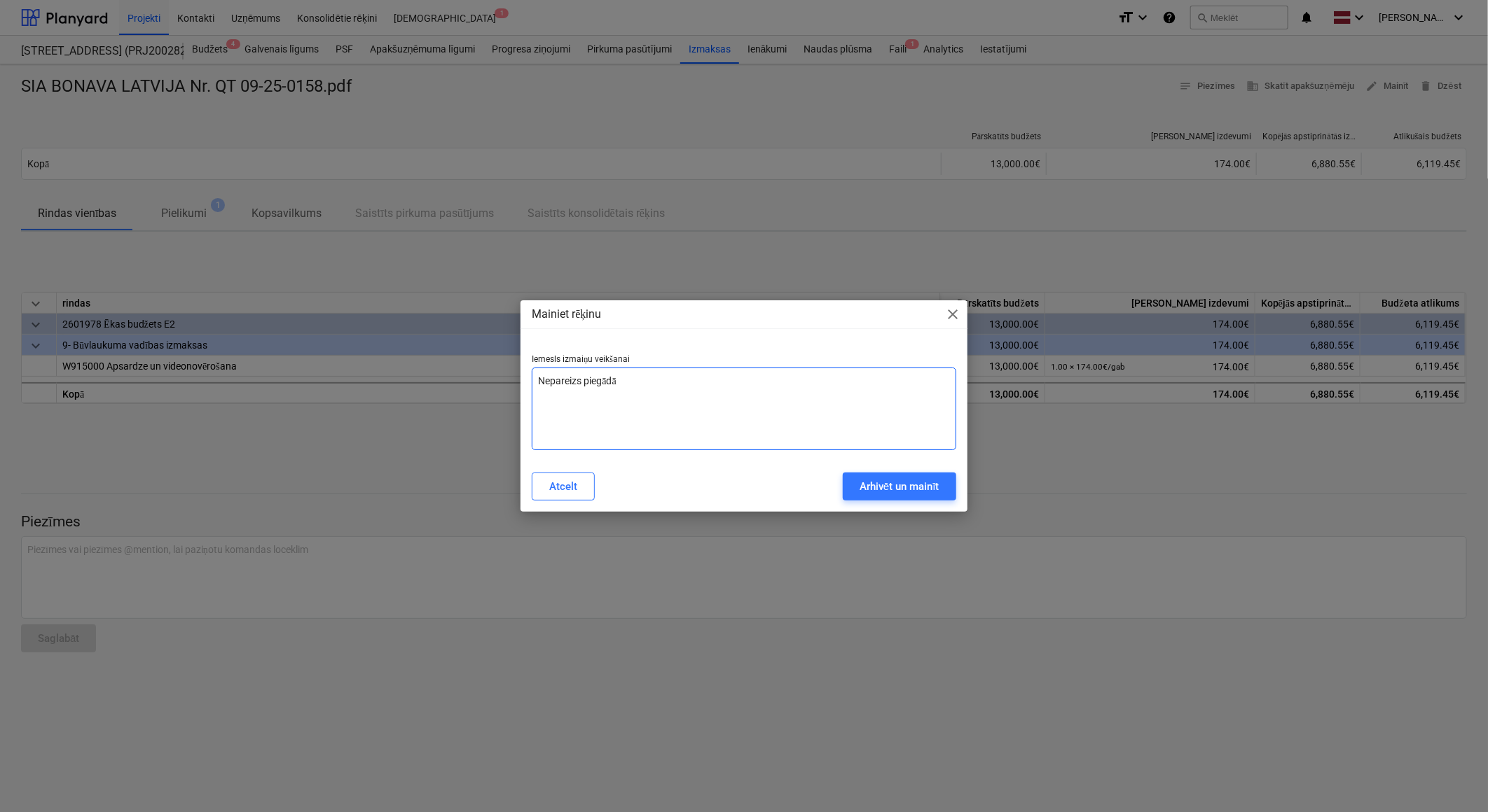
type textarea "x"
type textarea "Nepareizs piegādātā"
type textarea "x"
type textarea "Nepareizs piegādātāj"
type textarea "x"
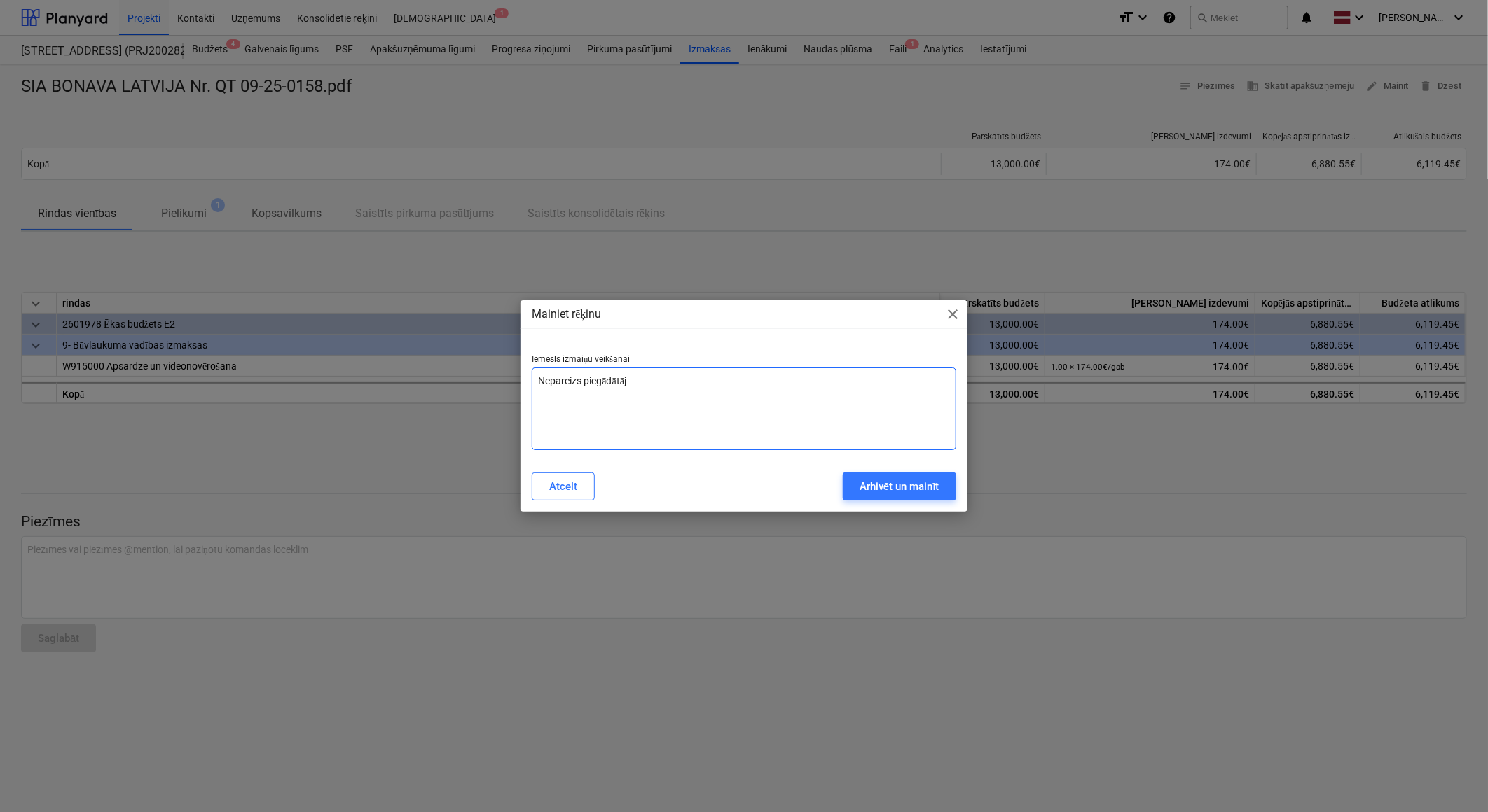
type textarea "Nepareizs piegādātājs"
type textarea "x"
type textarea "Nepareizs piegādātājs"
click at [851, 492] on button "Arhivēt un mainīt" at bounding box center [900, 487] width 114 height 28
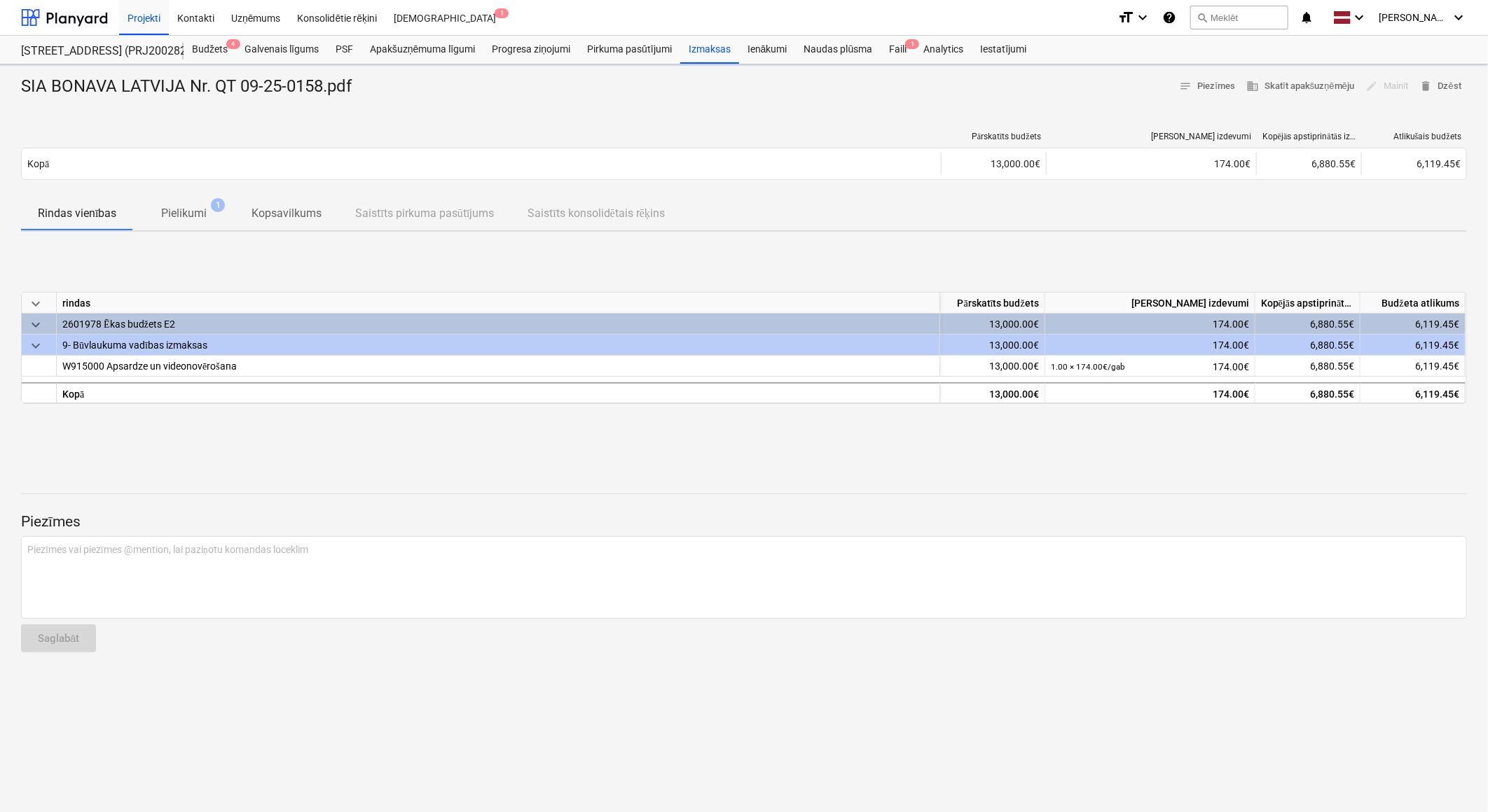
type textarea "x"
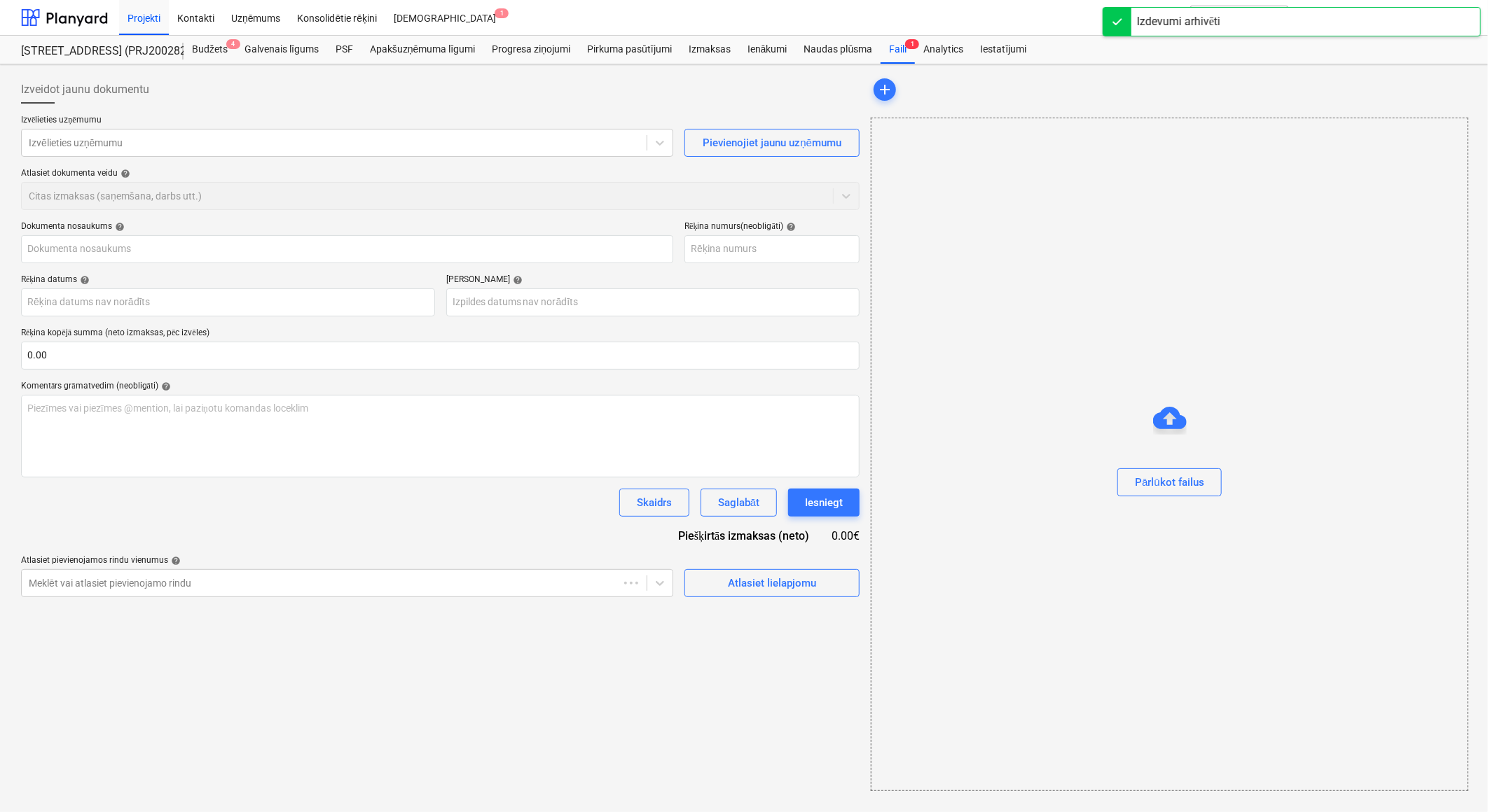
type input "SIA BONAVA LATVIJA Nr. QT 09-25-0158.pdf"
type input "QT 09/25-0158"
type input "23 Sep 2025"
type input "07 Oct 2025"
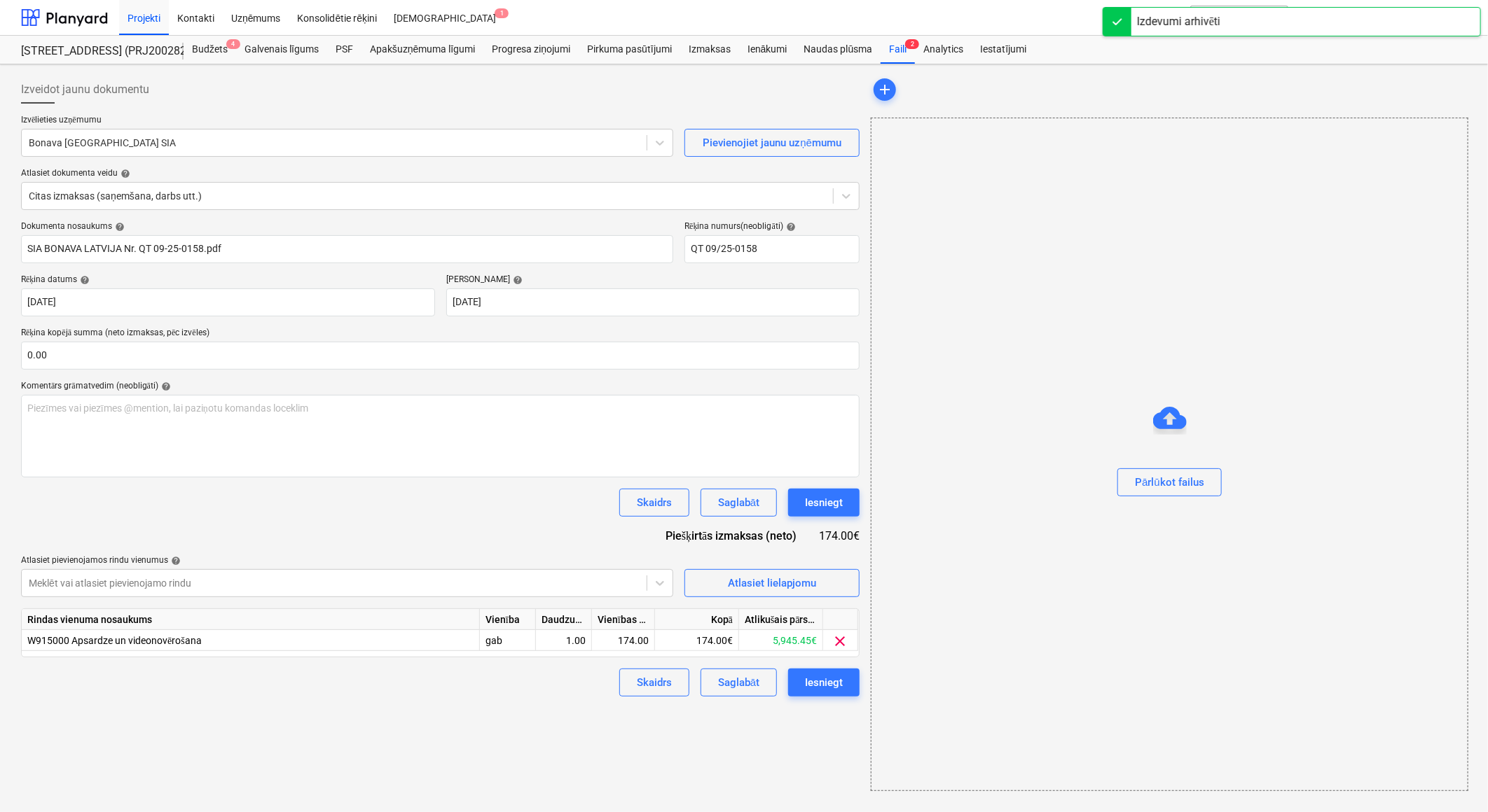
type input "40103423984"
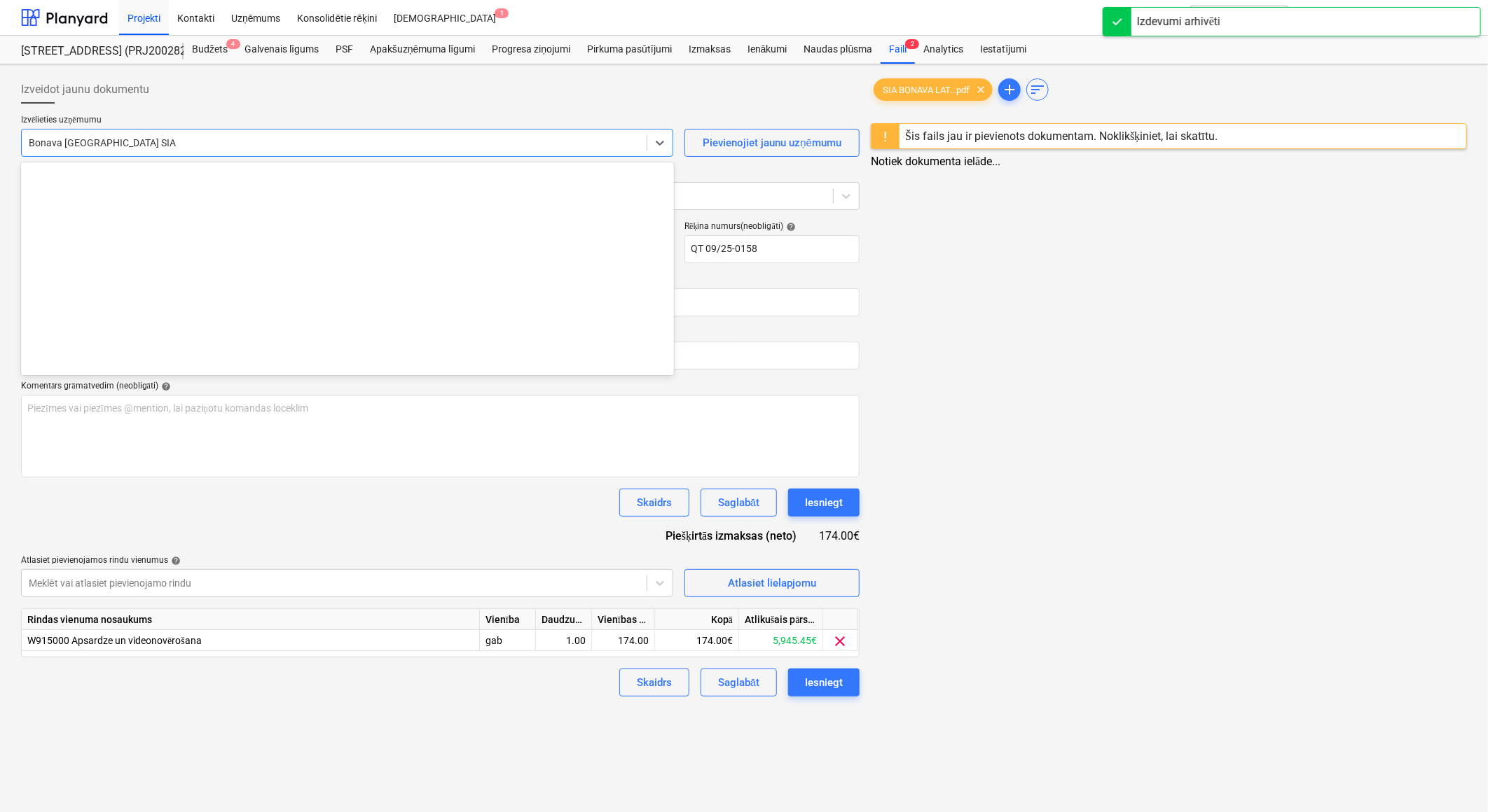
click at [298, 142] on div at bounding box center [334, 143] width 611 height 14
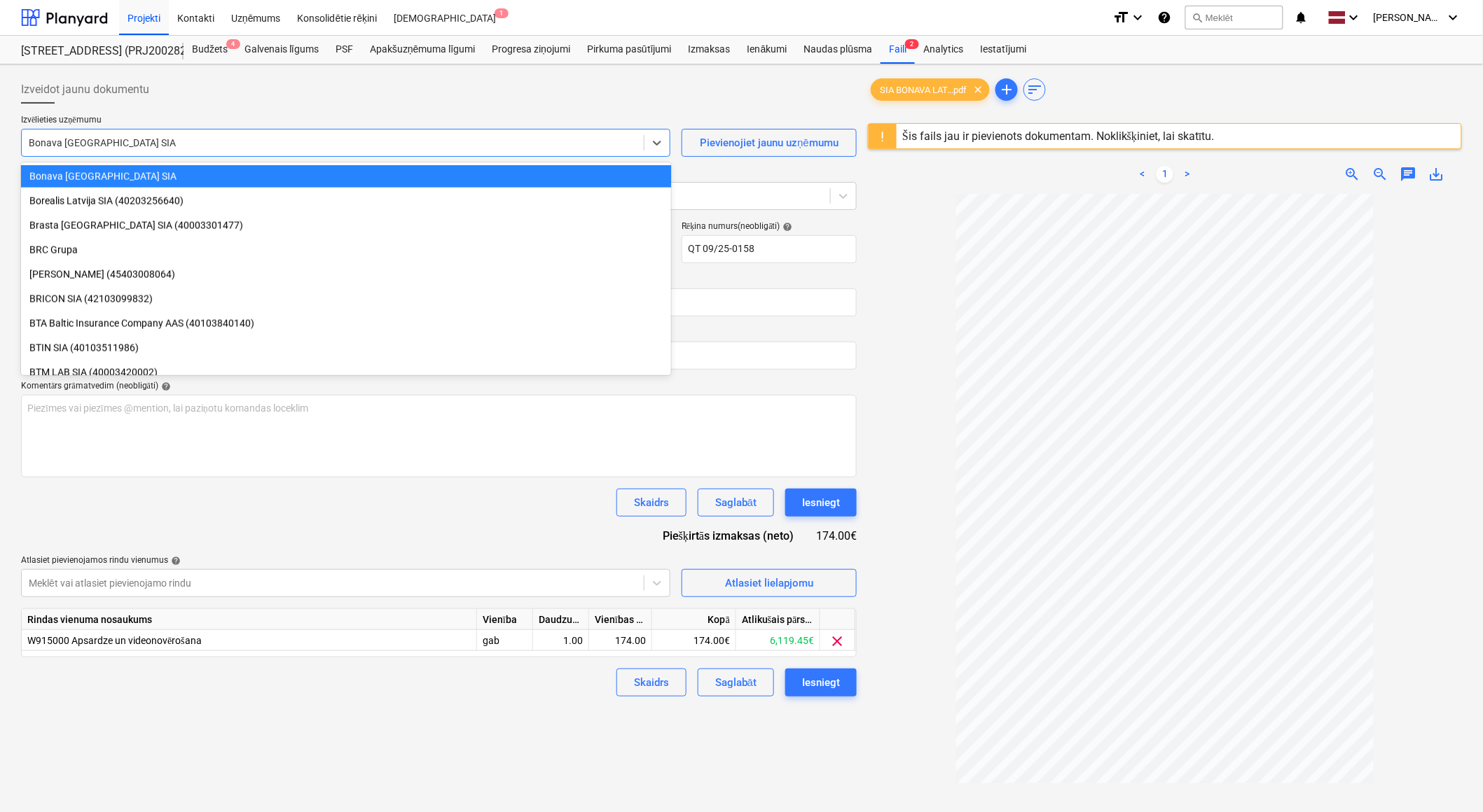
type input "q"
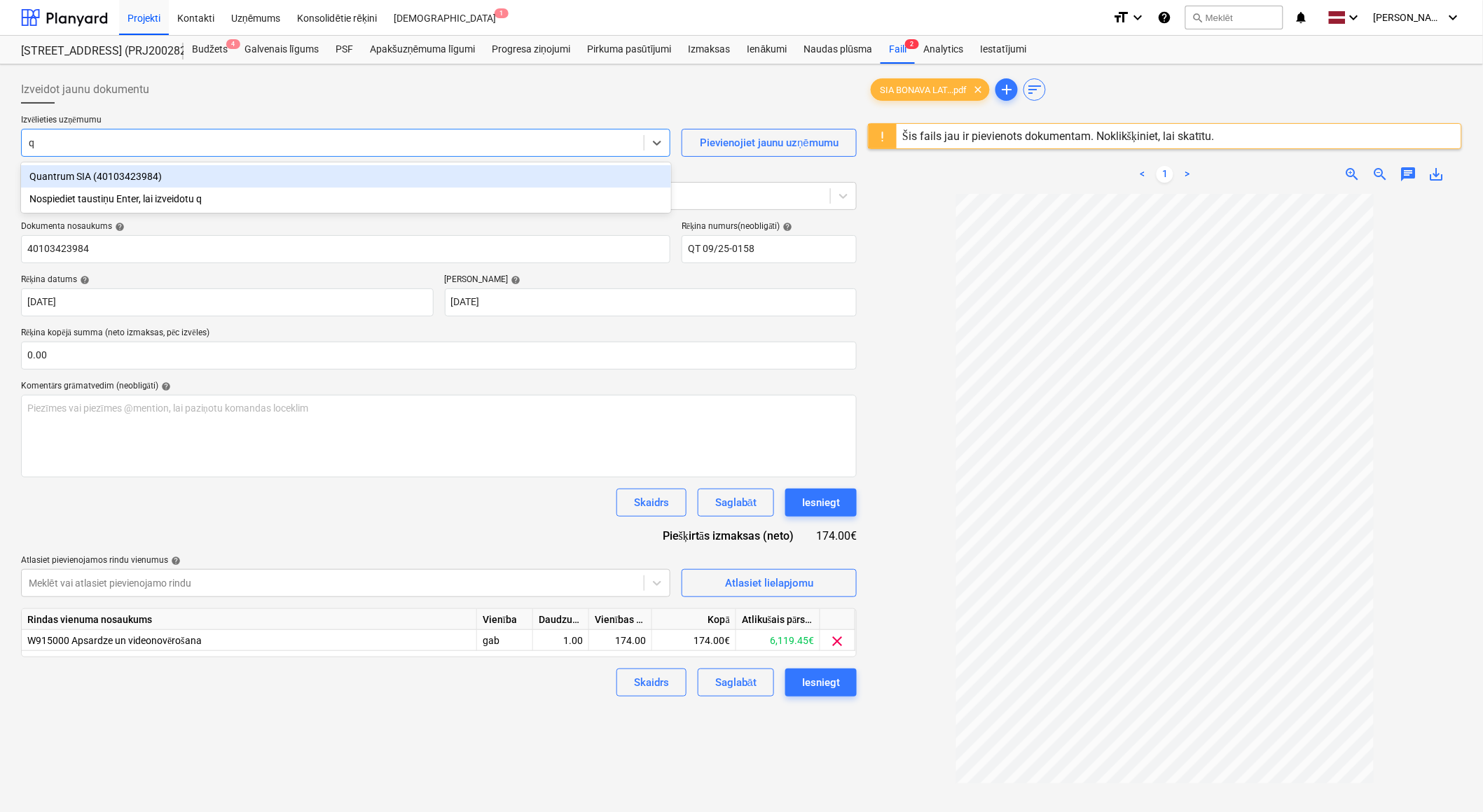
click at [218, 171] on div "Quantrum SIA (40103423984)" at bounding box center [346, 177] width 650 height 22
click at [317, 198] on div at bounding box center [425, 196] width 794 height 14
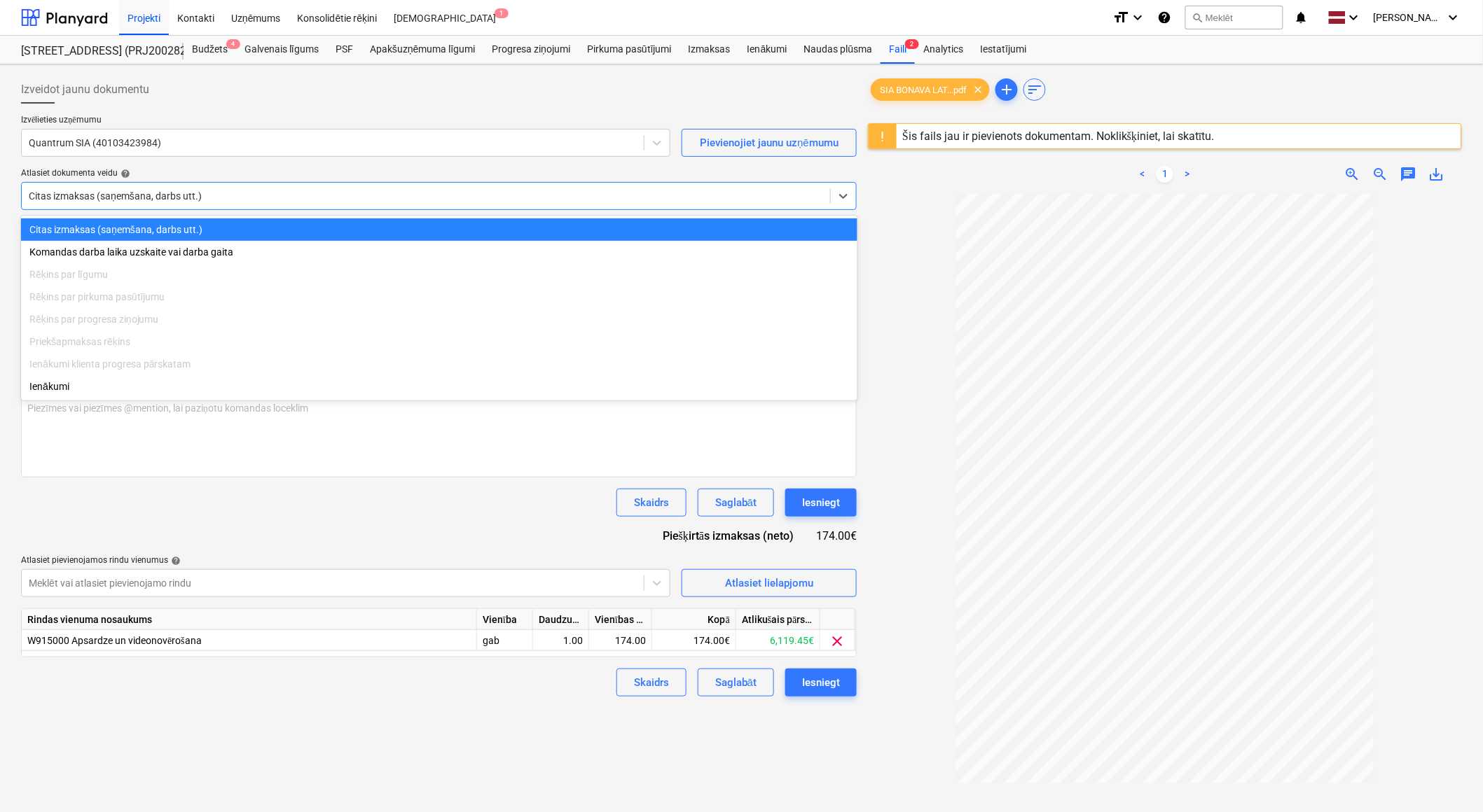
click at [911, 184] on div "< 1 > zoom_in zoom_out chat 0 save_alt" at bounding box center [1164, 174] width 594 height 39
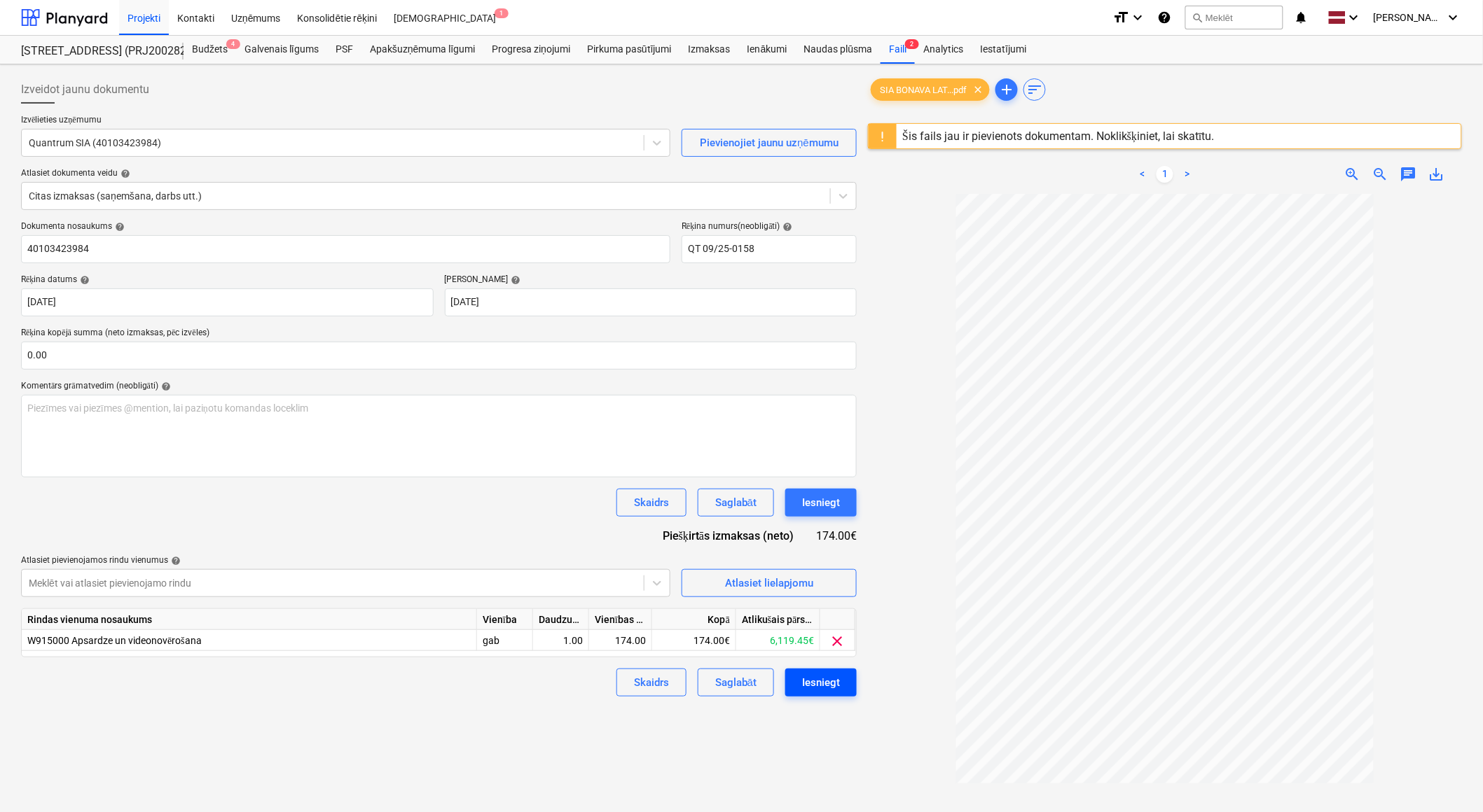
click at [812, 690] on div "Iesniegt" at bounding box center [821, 683] width 38 height 18
